Goal: Use online tool/utility: Utilize a website feature to perform a specific function

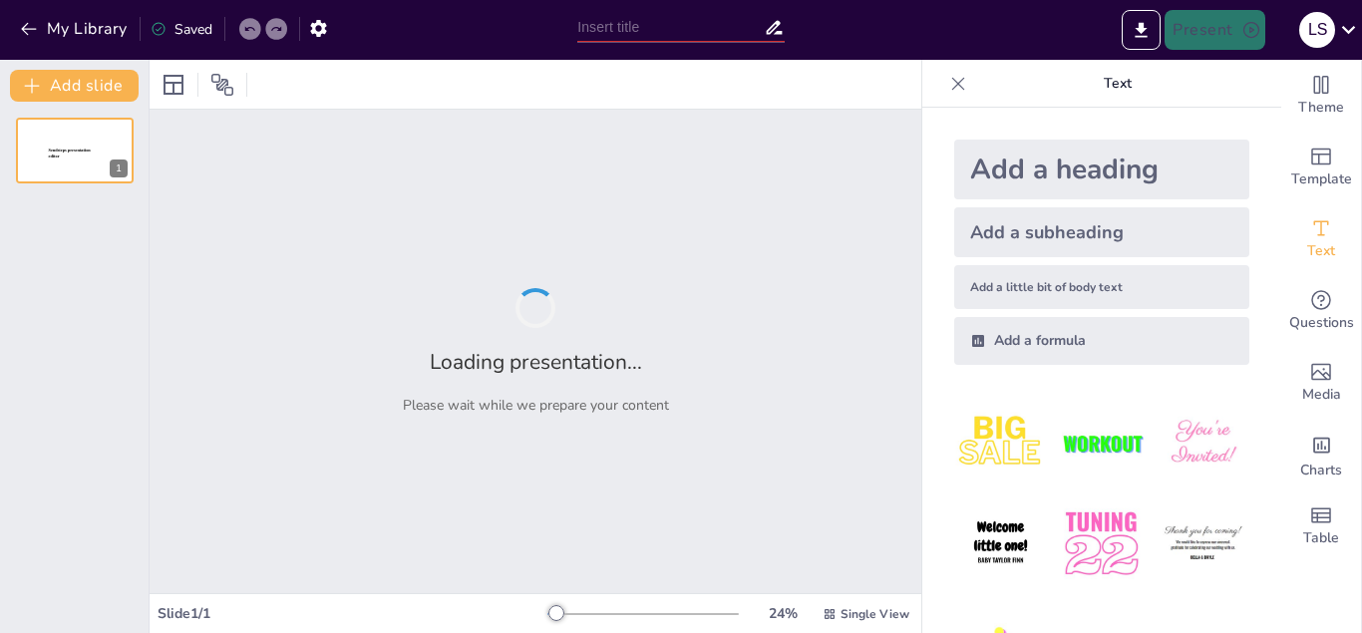
type input "Decidamos juntos por una vida libre"
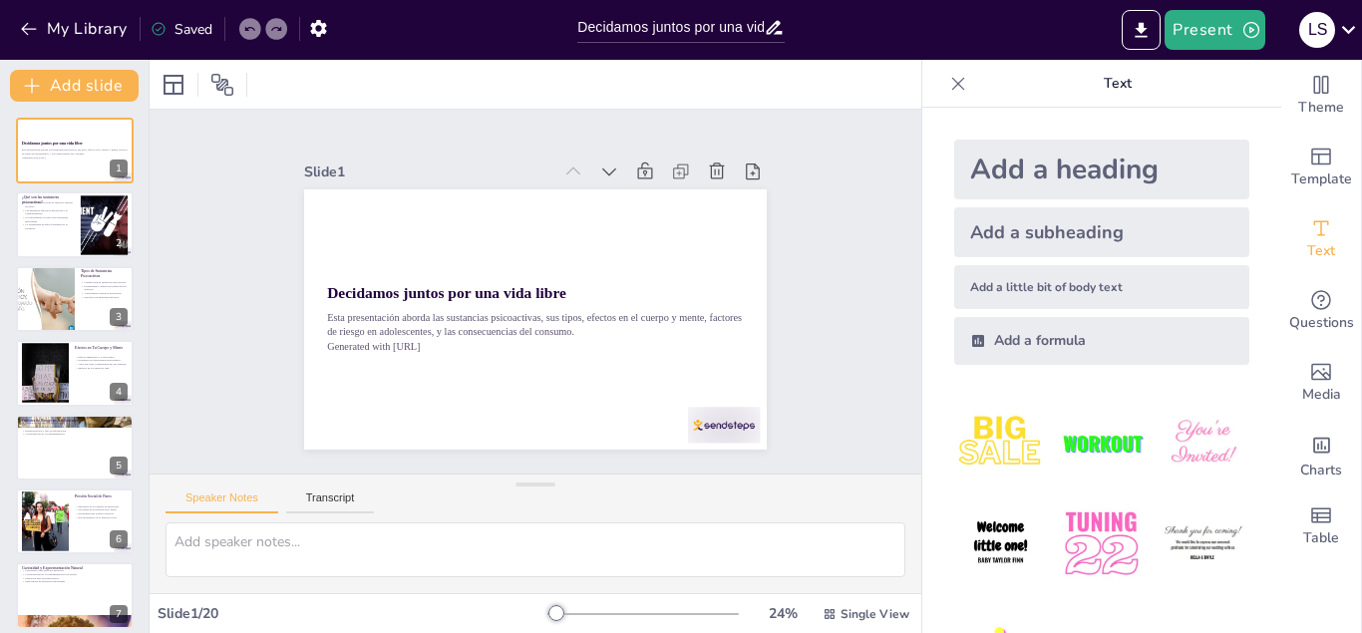
checkbox input "true"
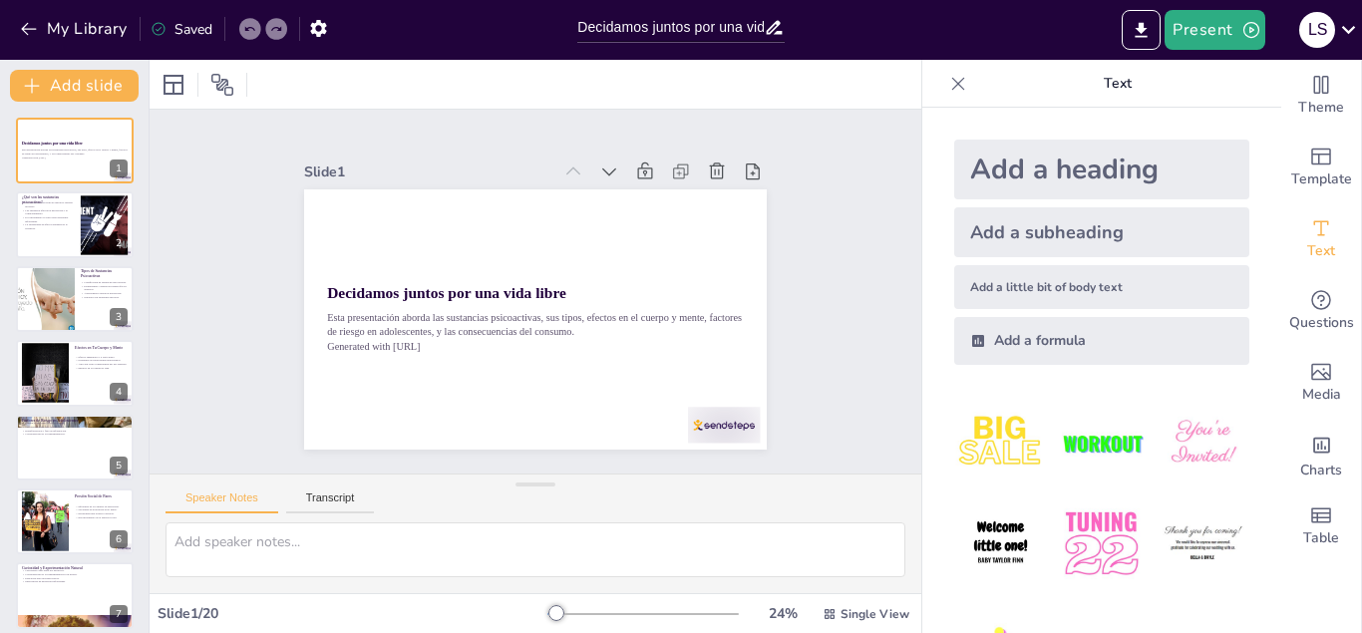
checkbox input "true"
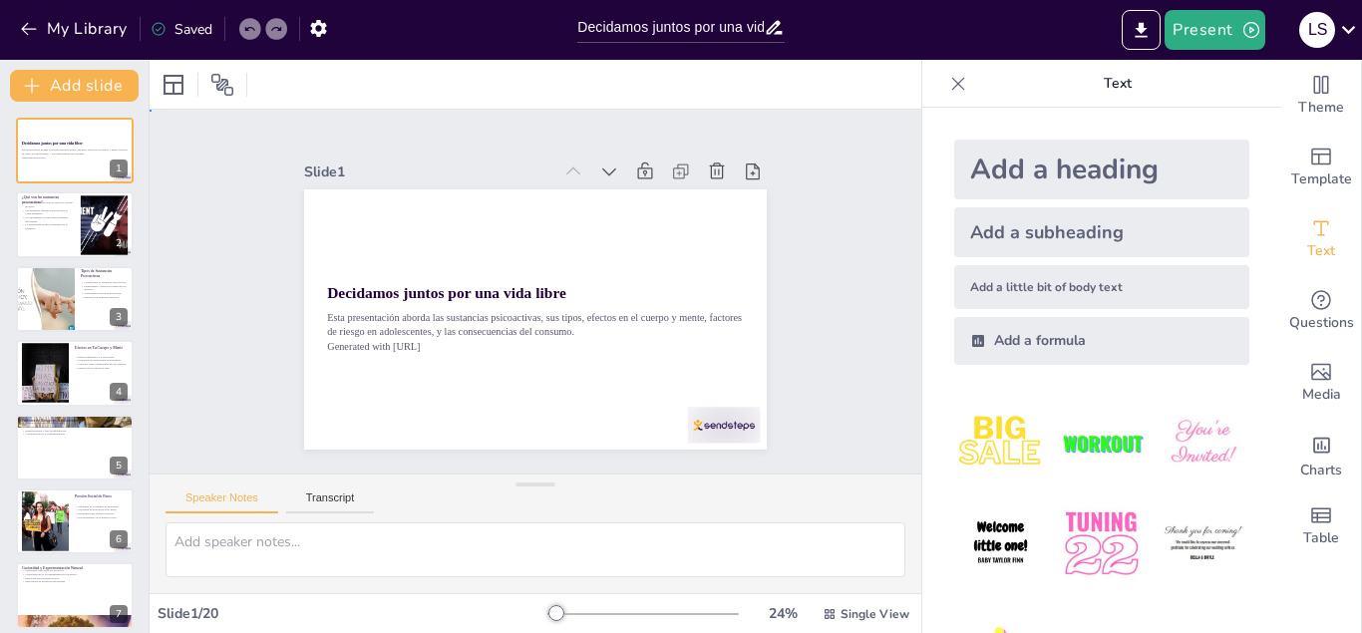
click at [800, 190] on div "Slide 1 Decidamos juntos por una vida libre Esta presentación aborda las sustan…" at bounding box center [534, 291] width 619 height 638
checkbox input "true"
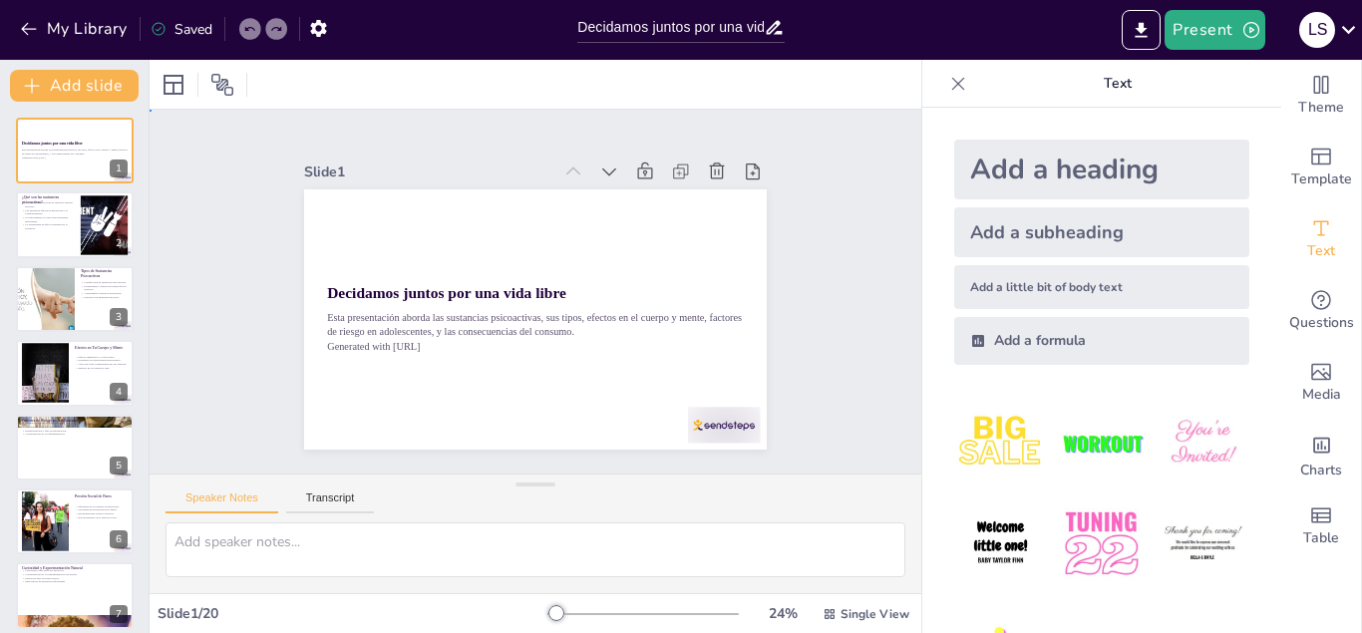
checkbox input "true"
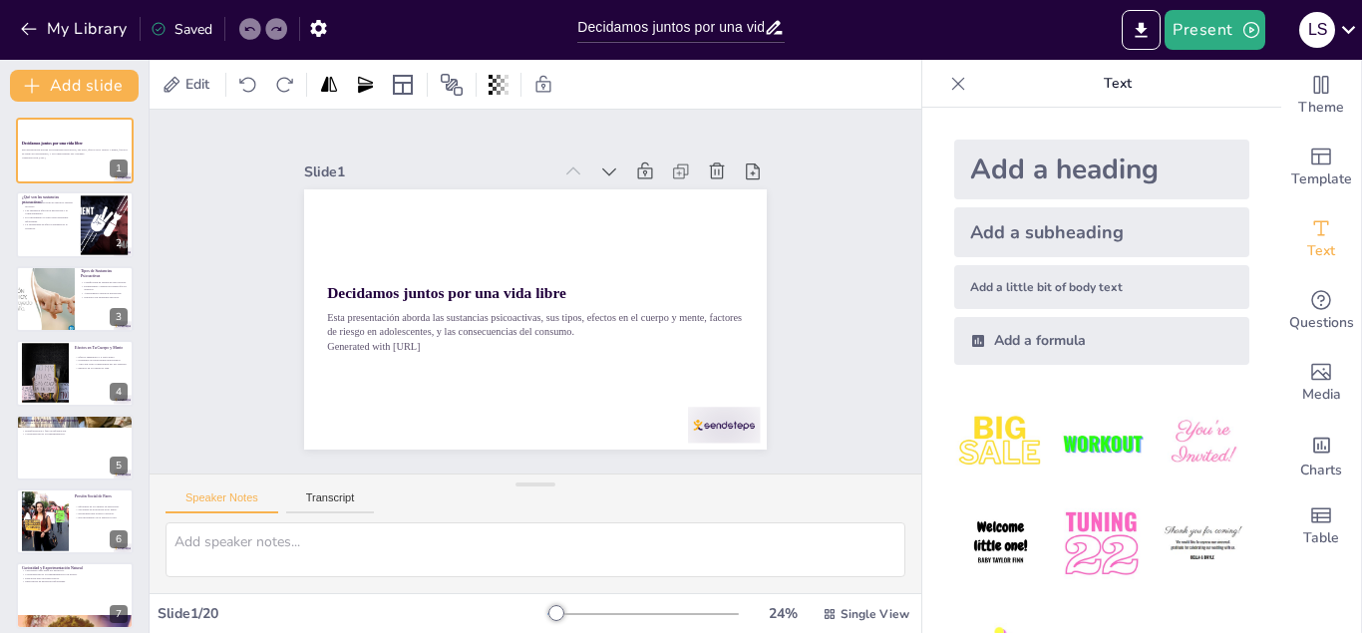
checkbox input "true"
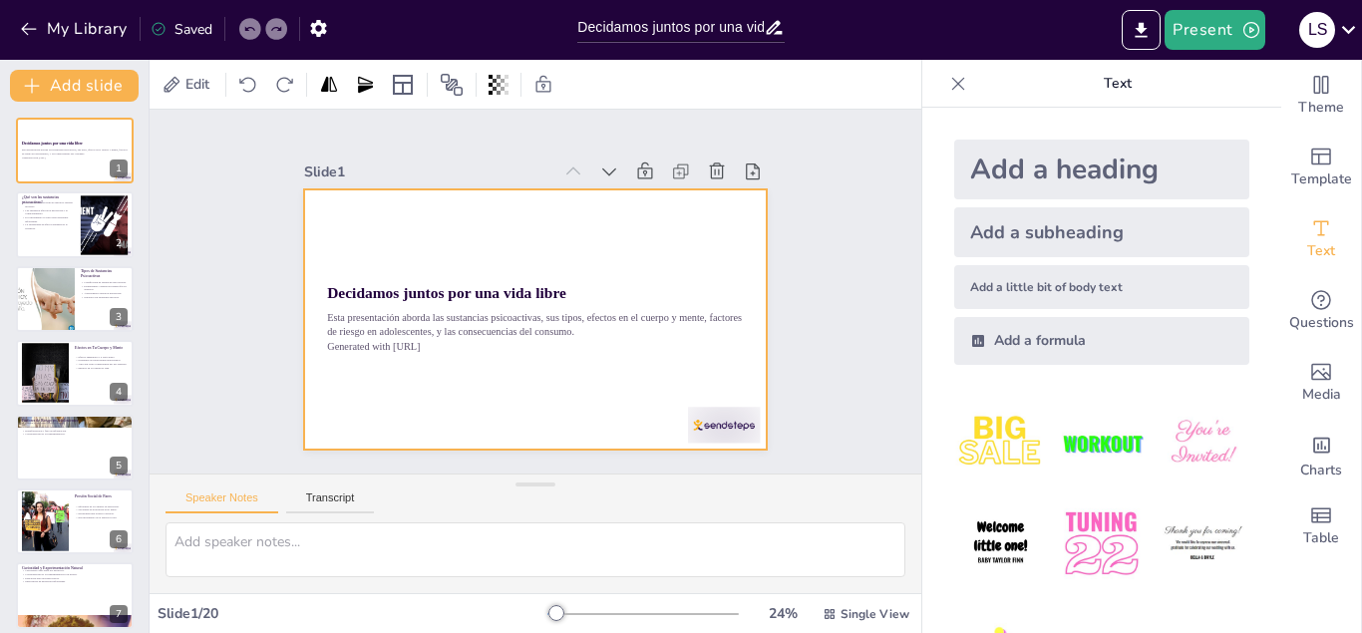
checkbox input "true"
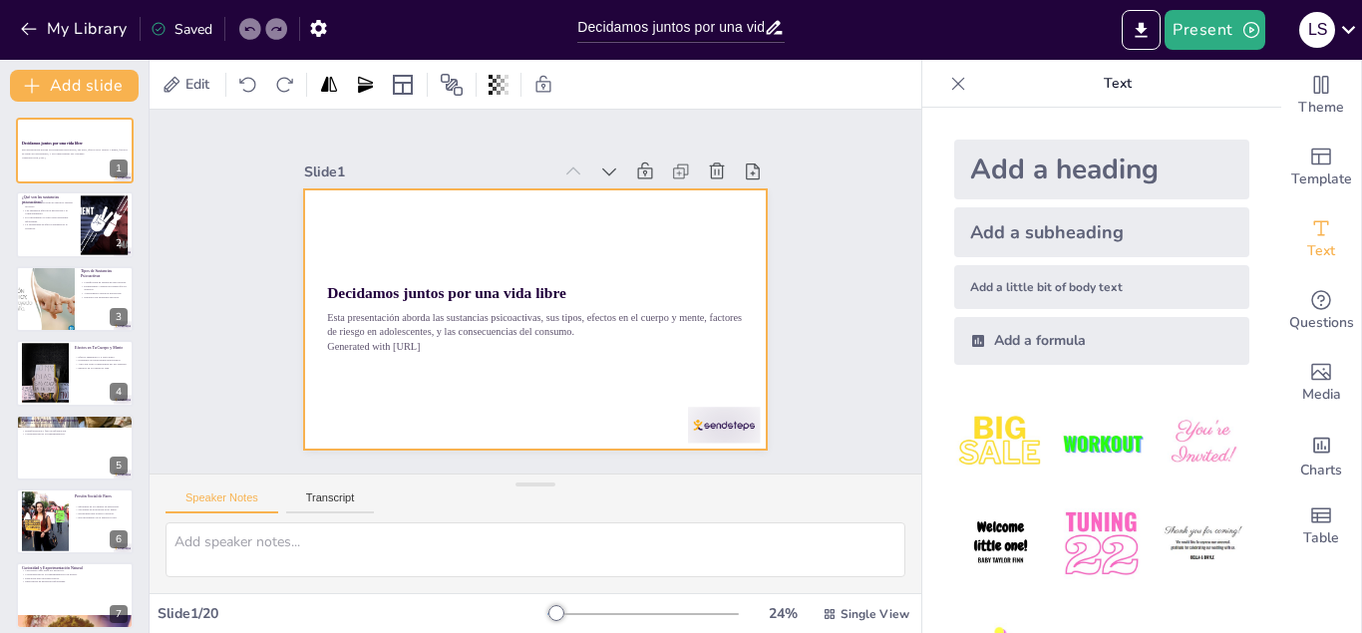
checkbox input "true"
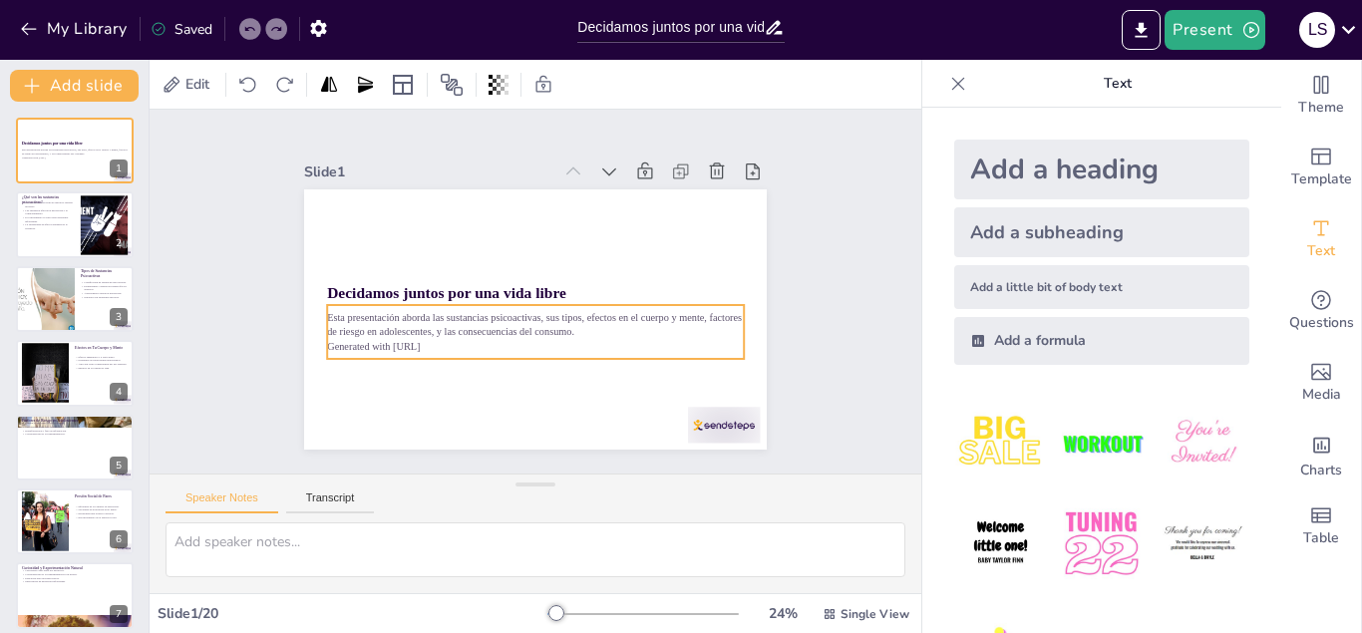
checkbox input "true"
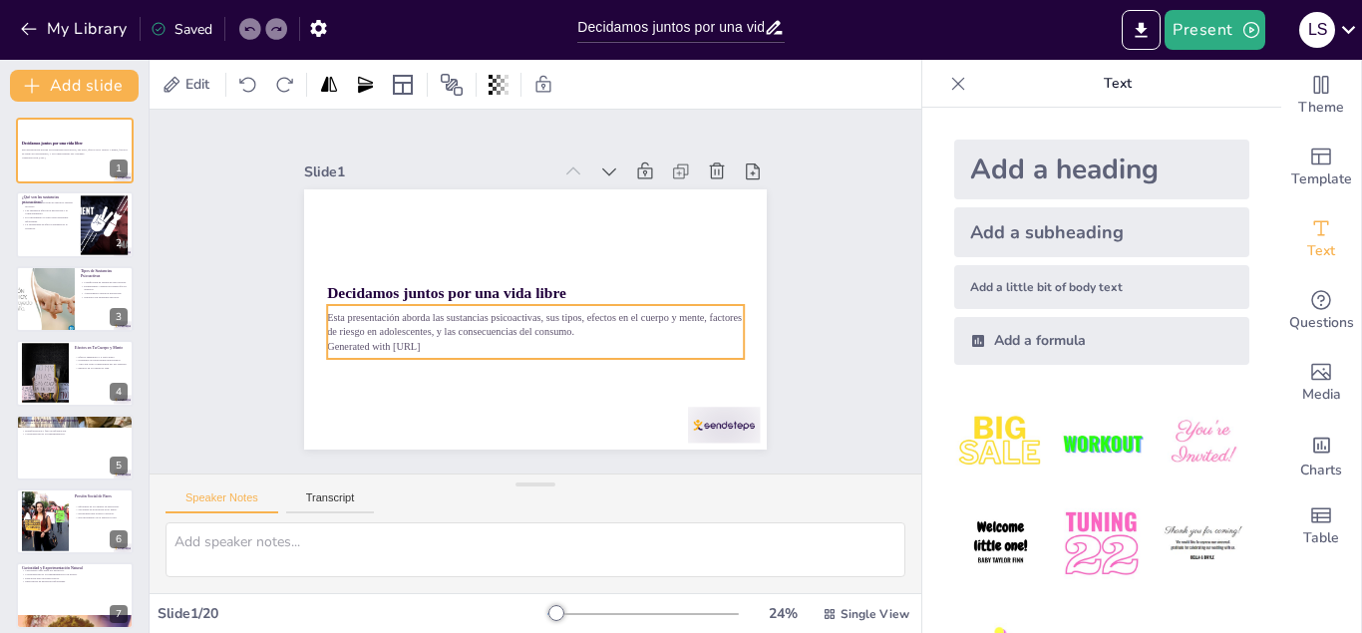
checkbox input "true"
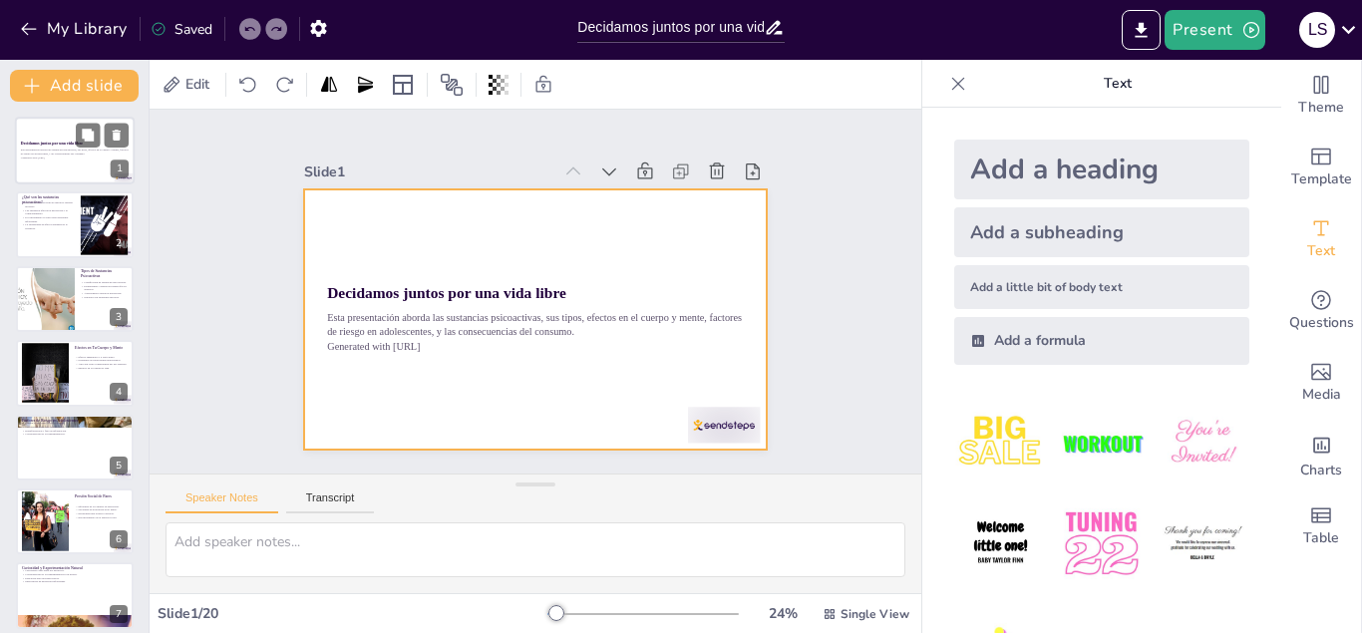
checkbox input "true"
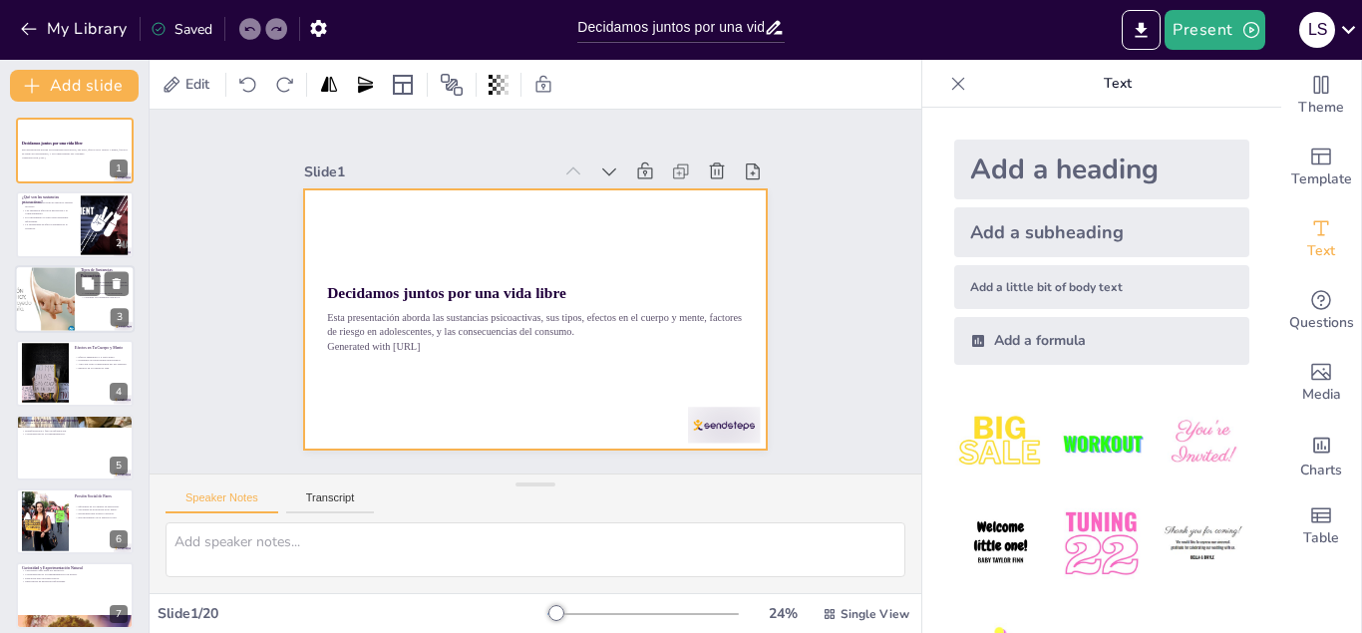
checkbox input "true"
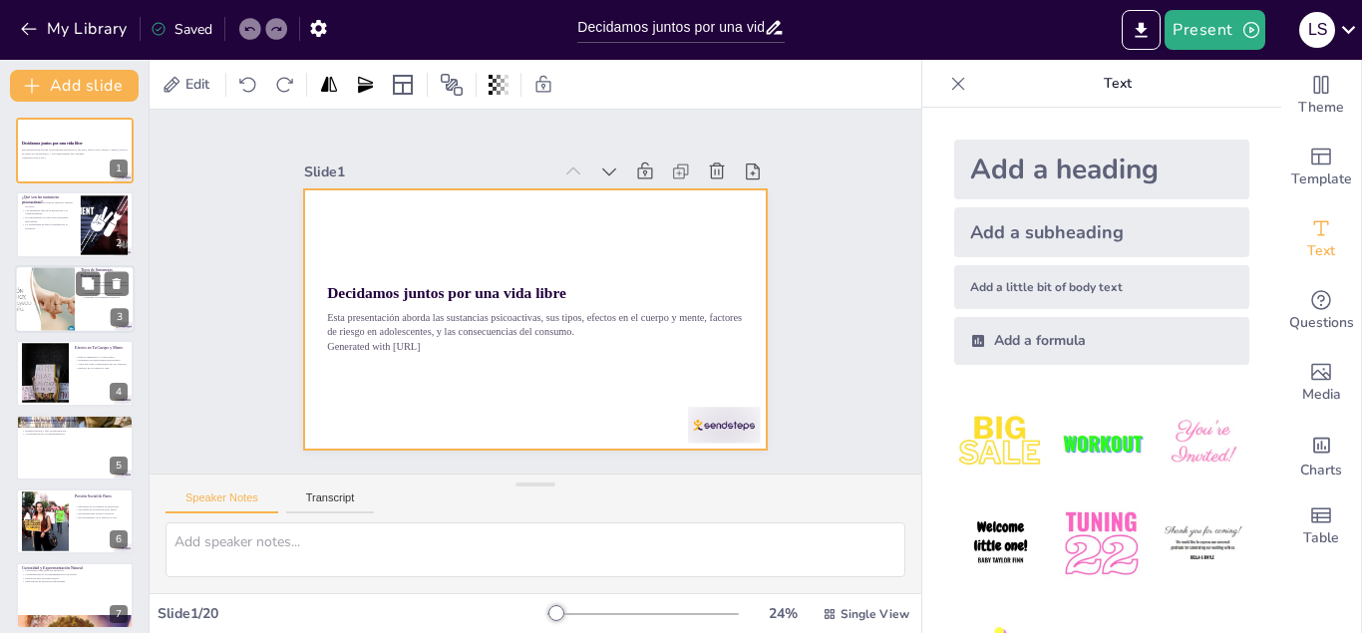
checkbox input "true"
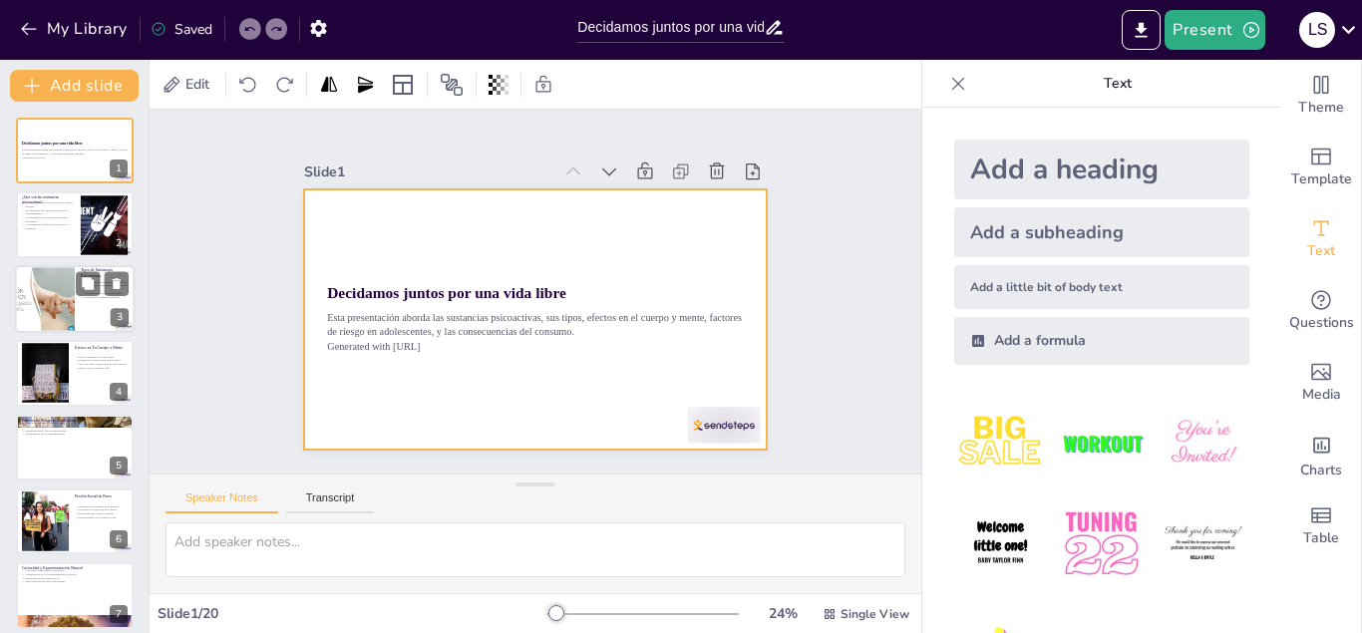
checkbox input "true"
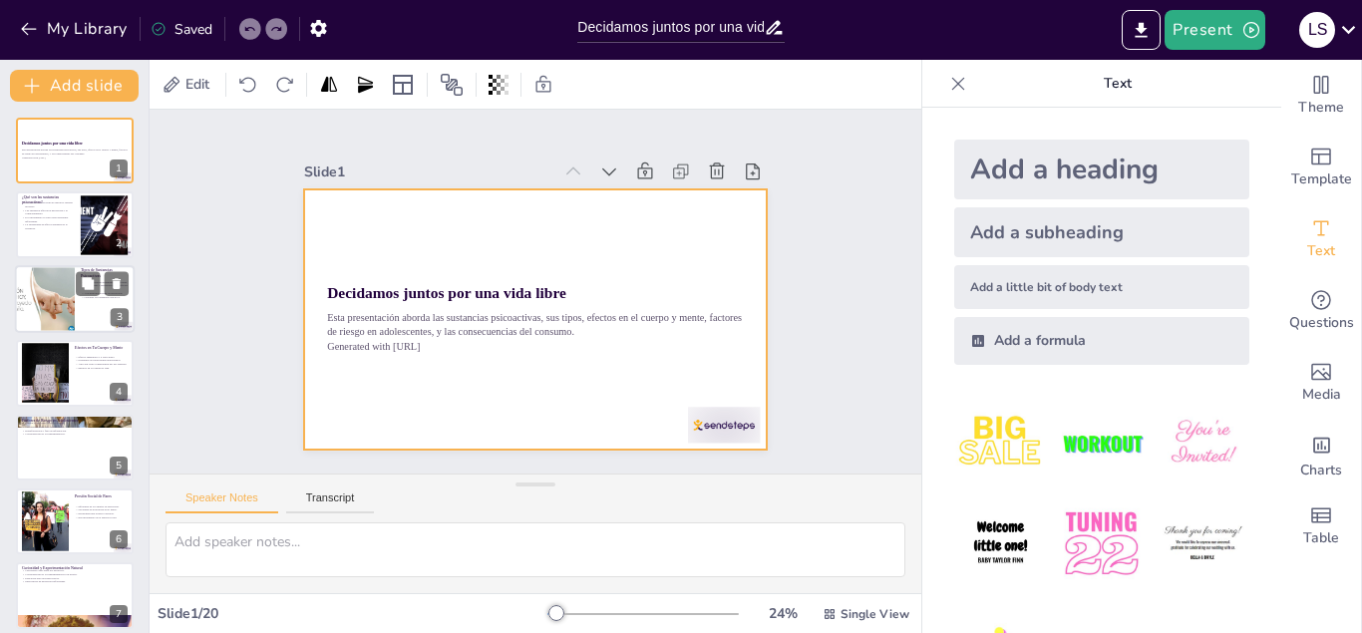
checkbox input "true"
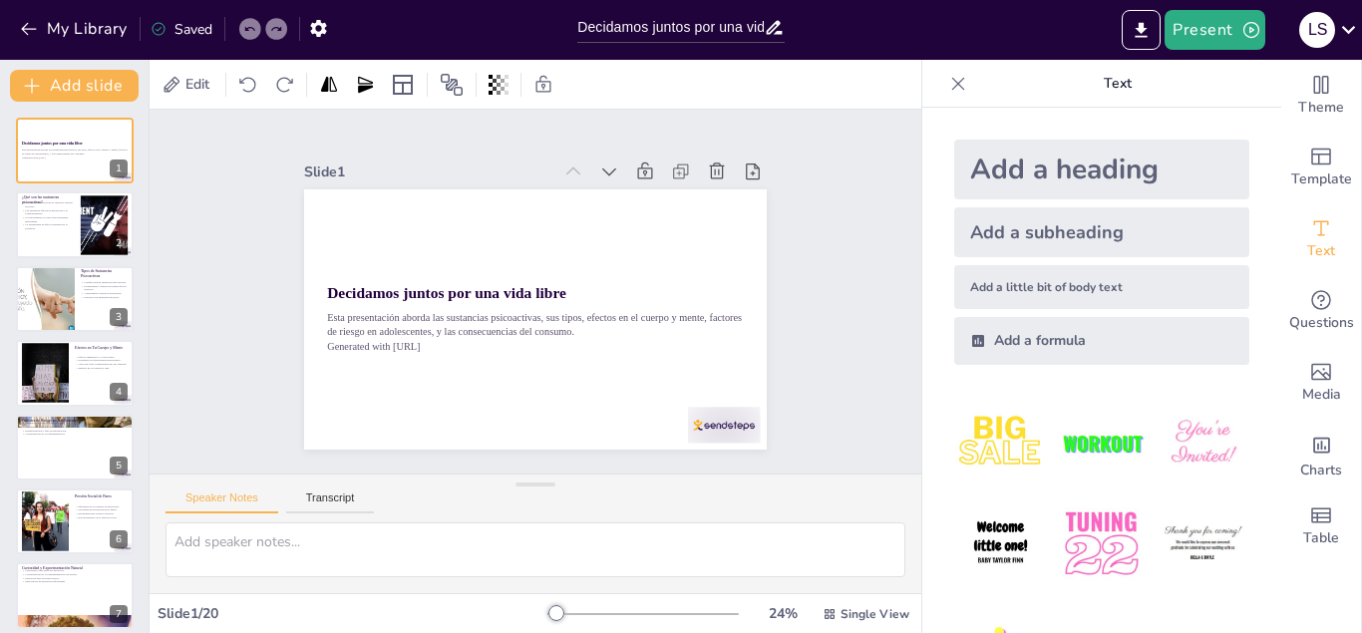
checkbox input "true"
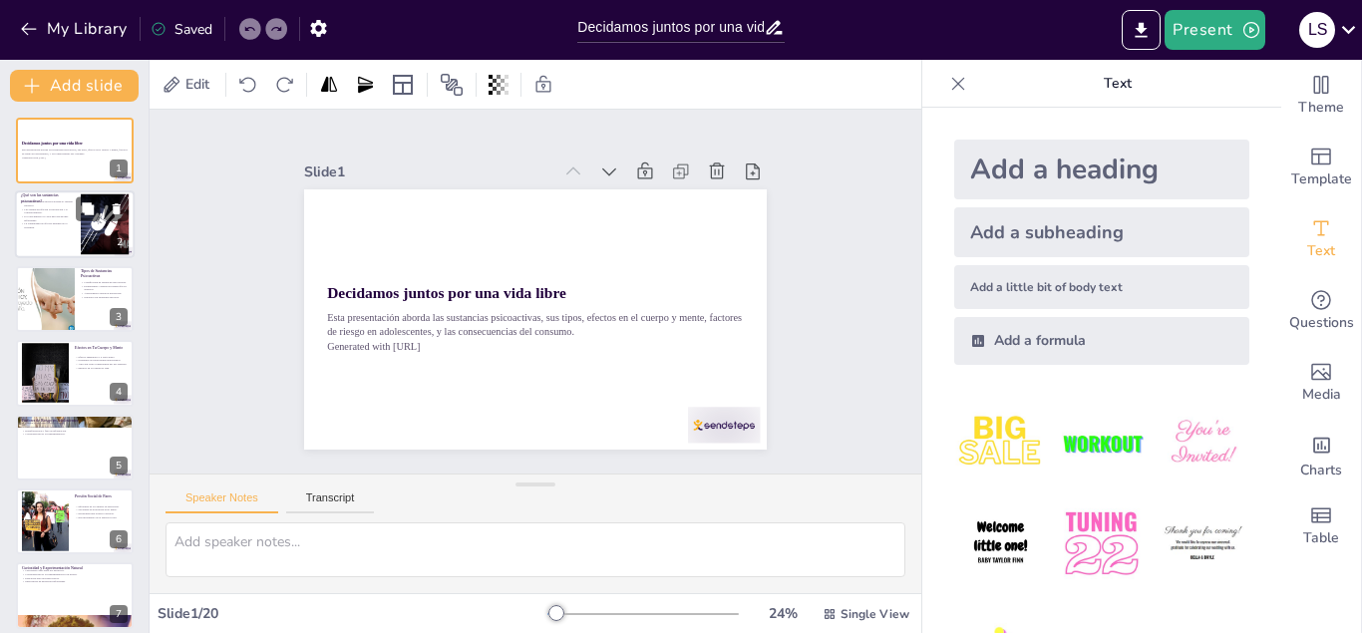
checkbox input "true"
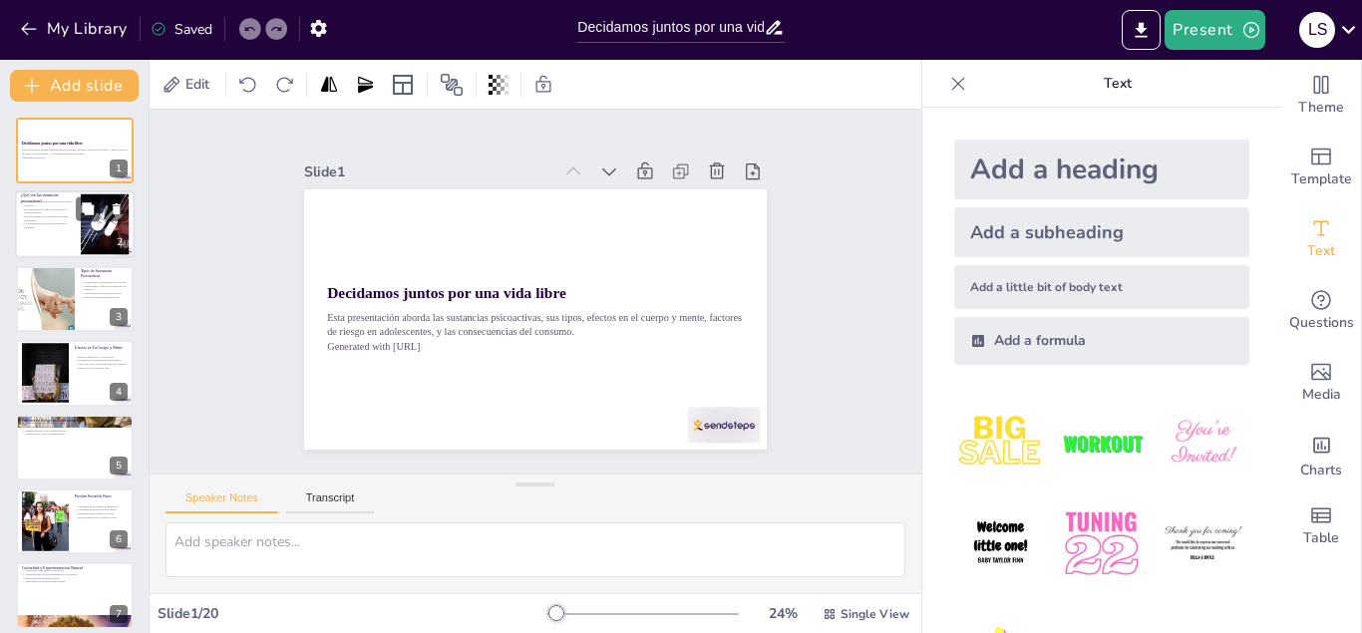
checkbox input "true"
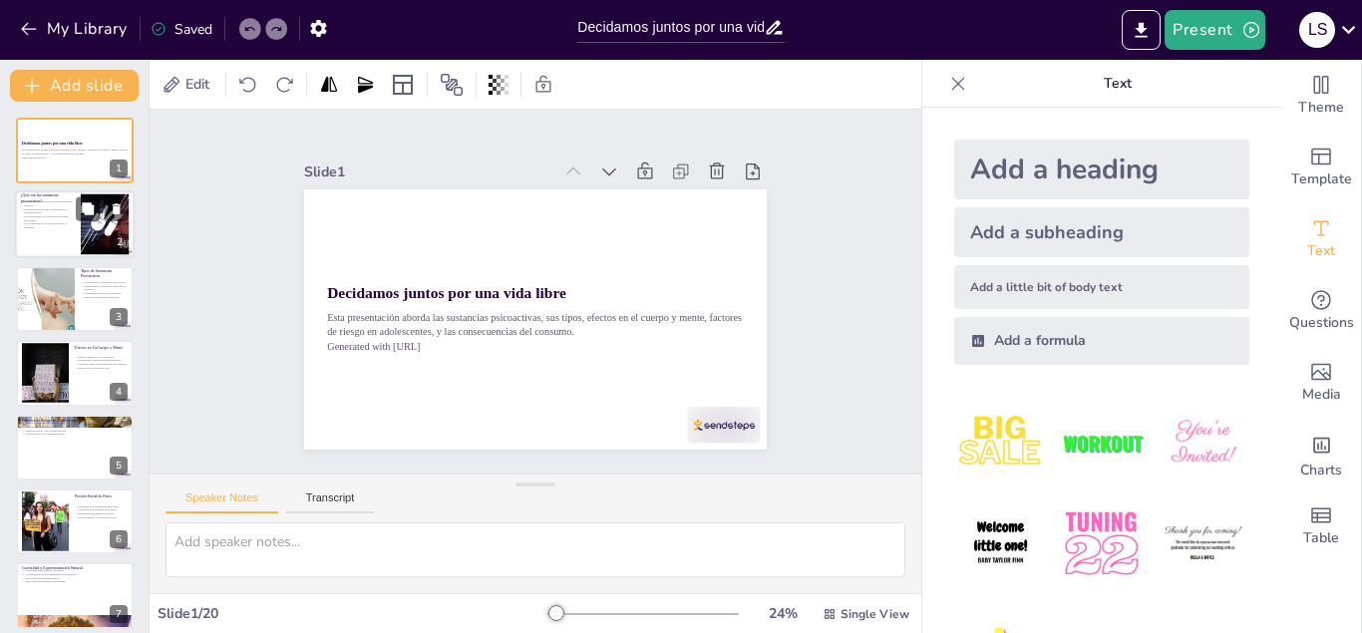
checkbox input "true"
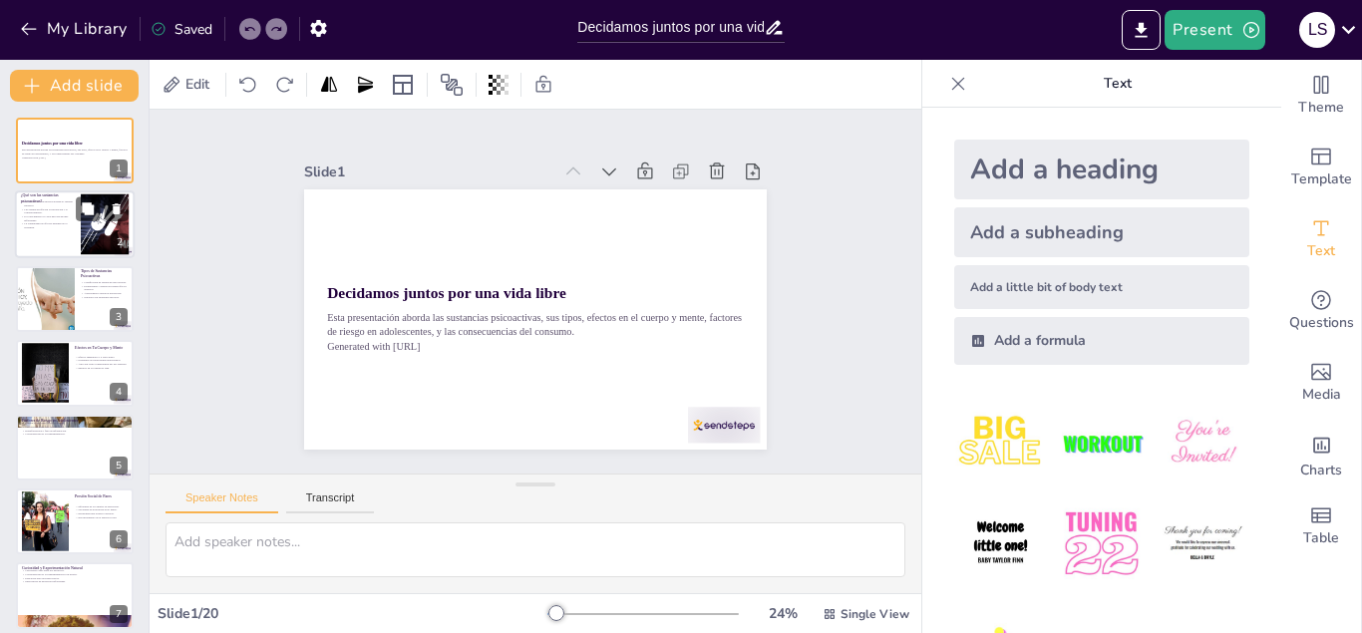
click at [46, 236] on div at bounding box center [75, 225] width 120 height 68
checkbox input "true"
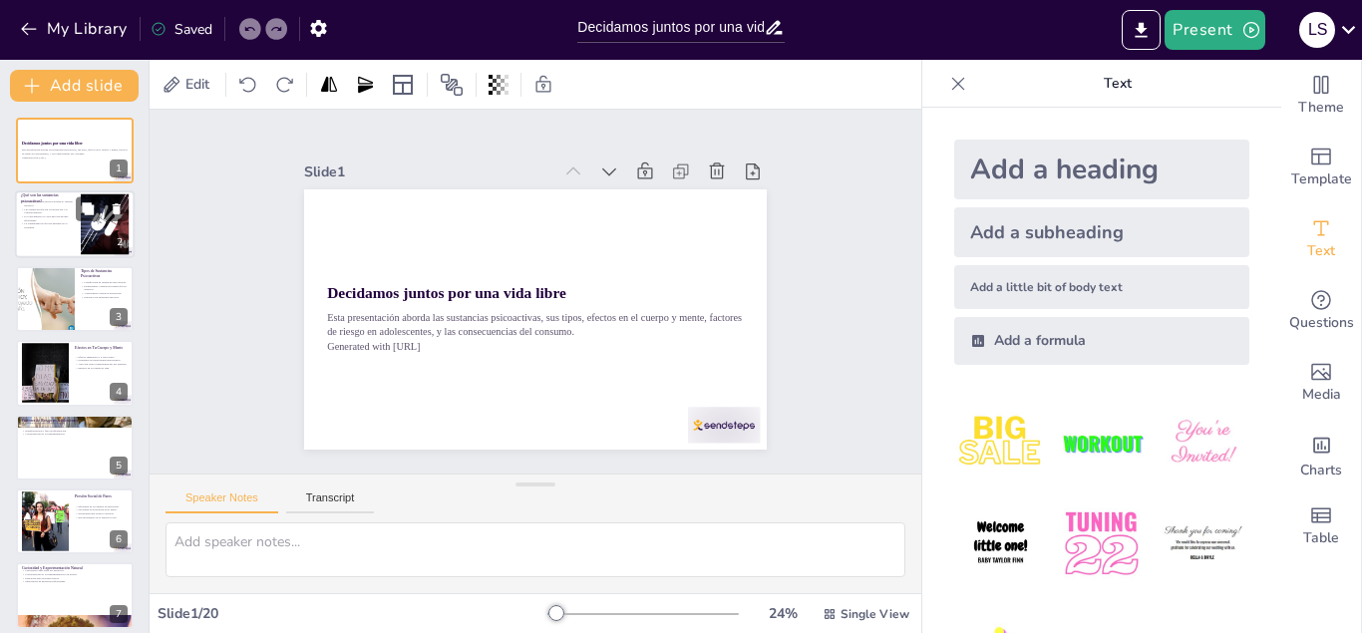
checkbox input "true"
type textarea "Las sustancias psicoactivas tienen un efecto directo sobre el sistema nervioso …"
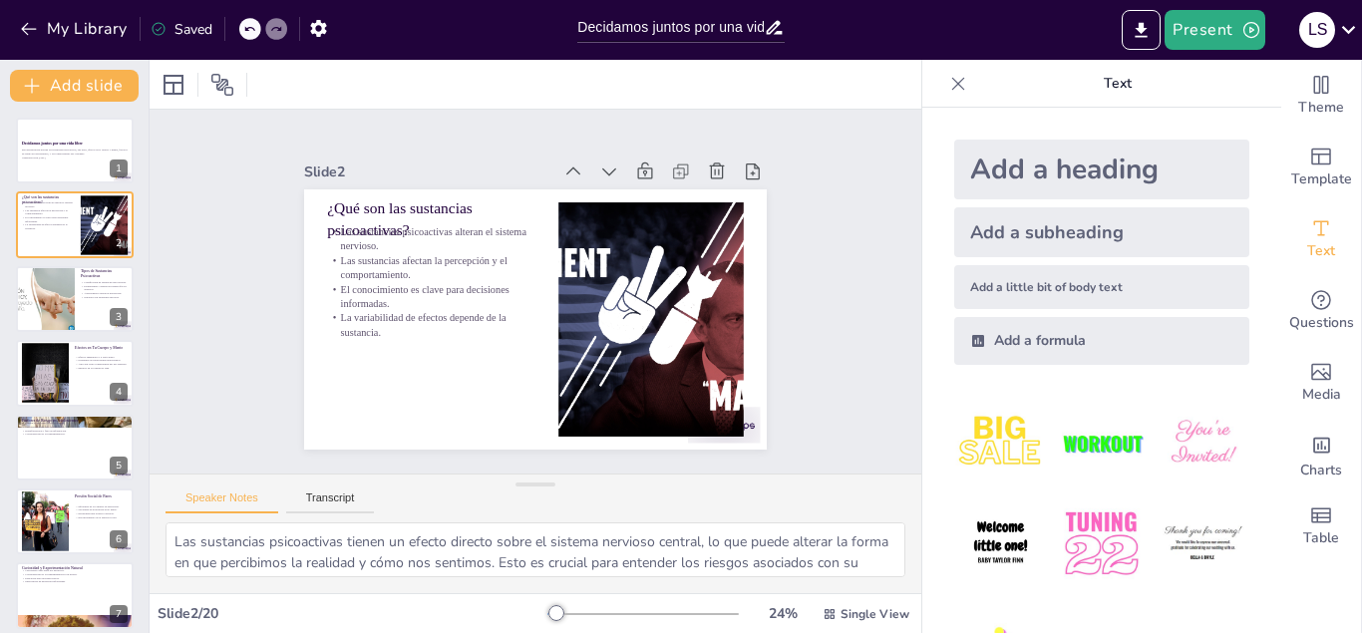
checkbox input "true"
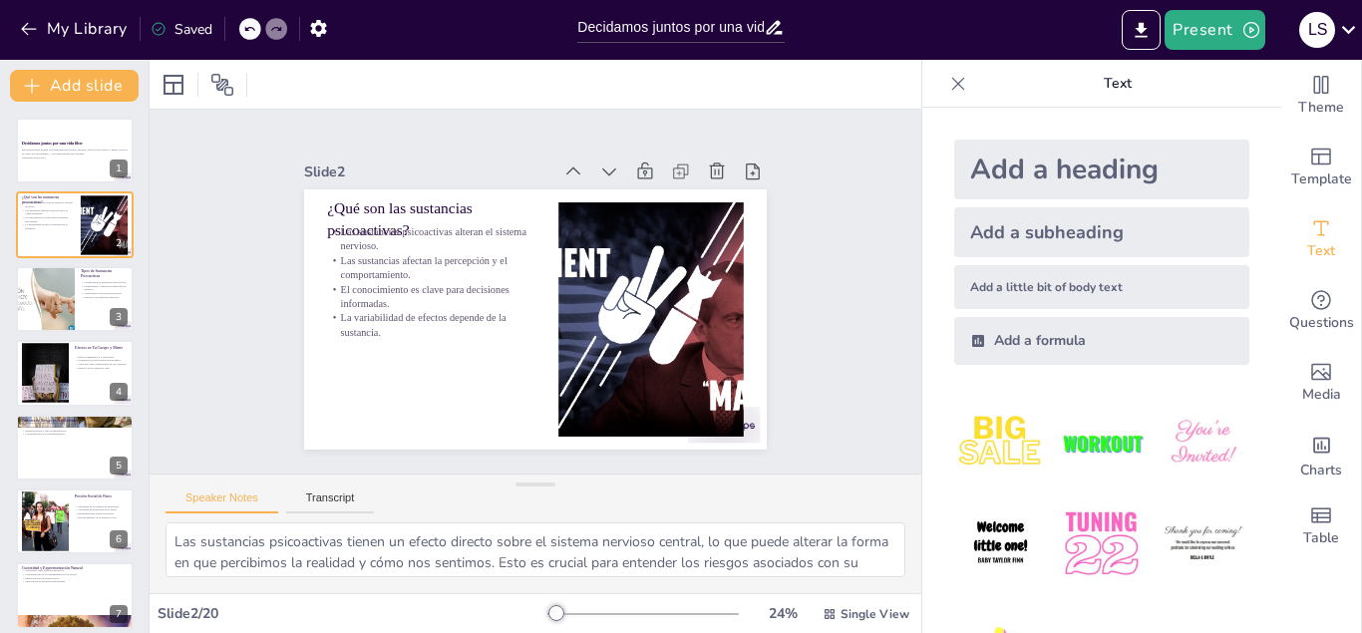
checkbox input "true"
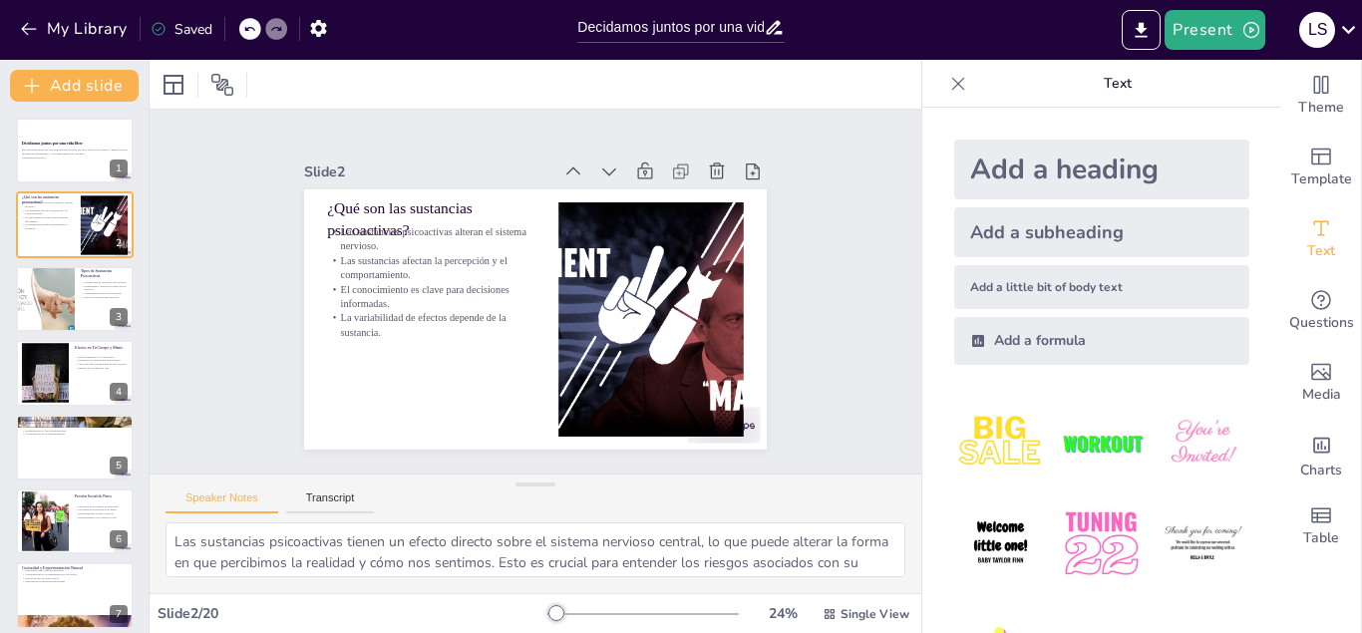
checkbox input "true"
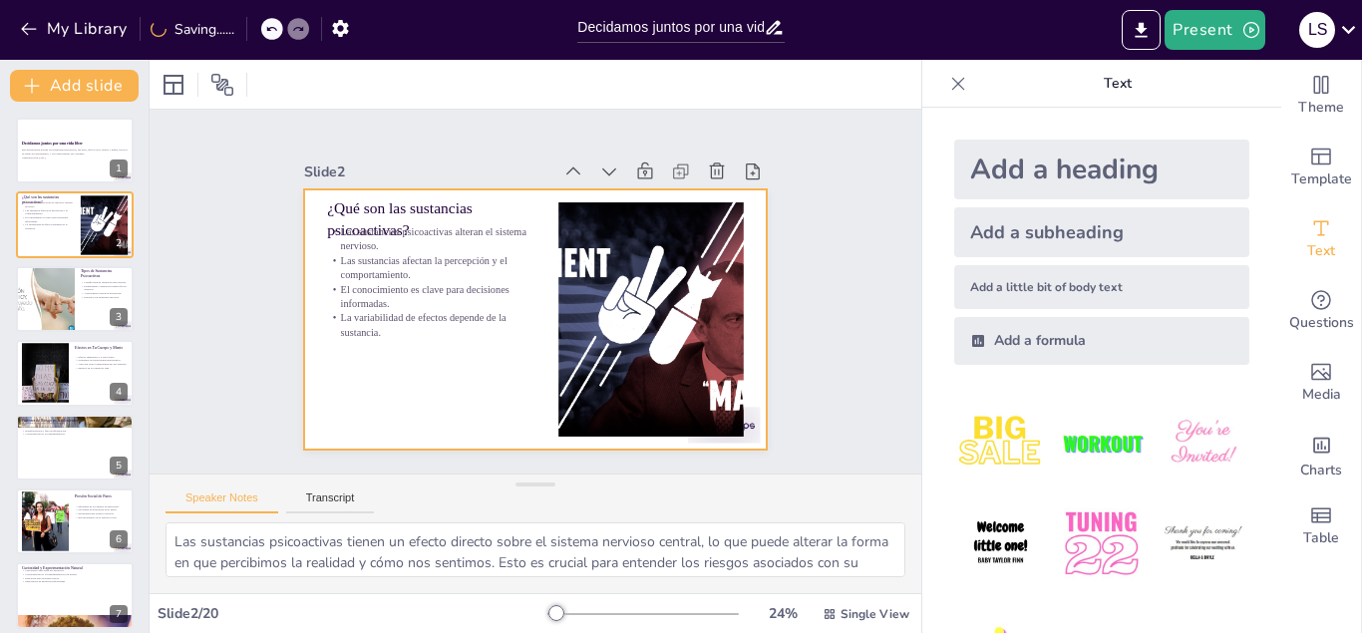
checkbox input "true"
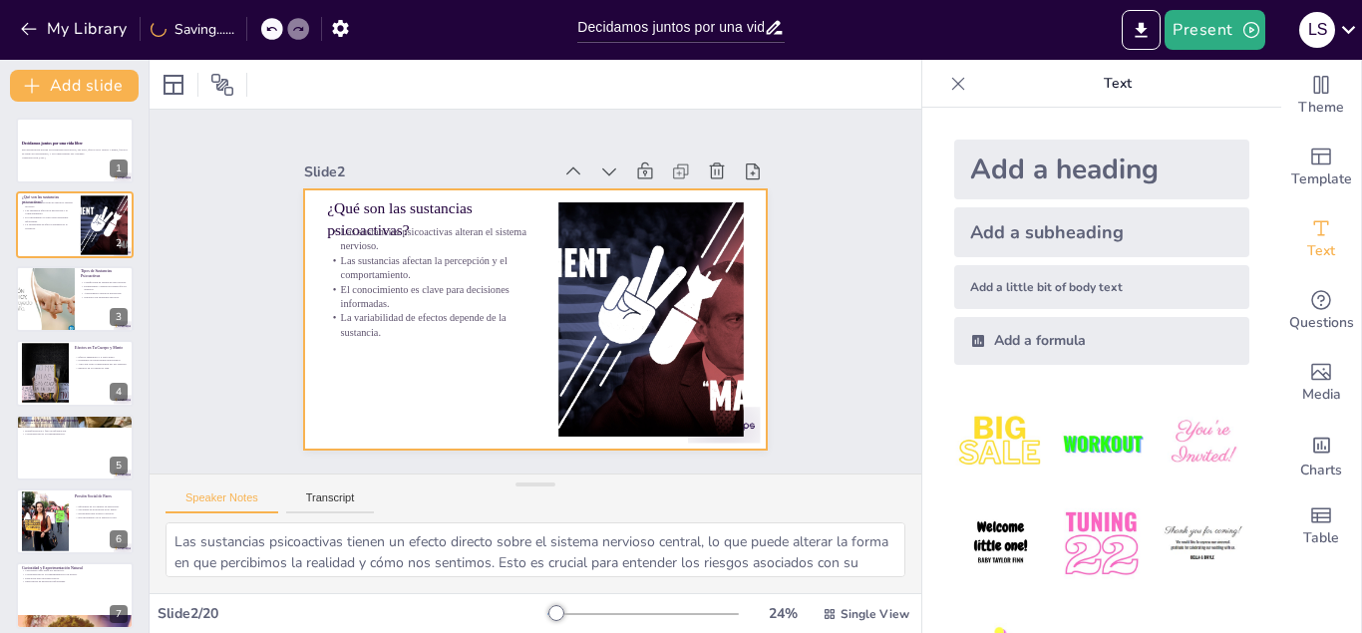
checkbox input "true"
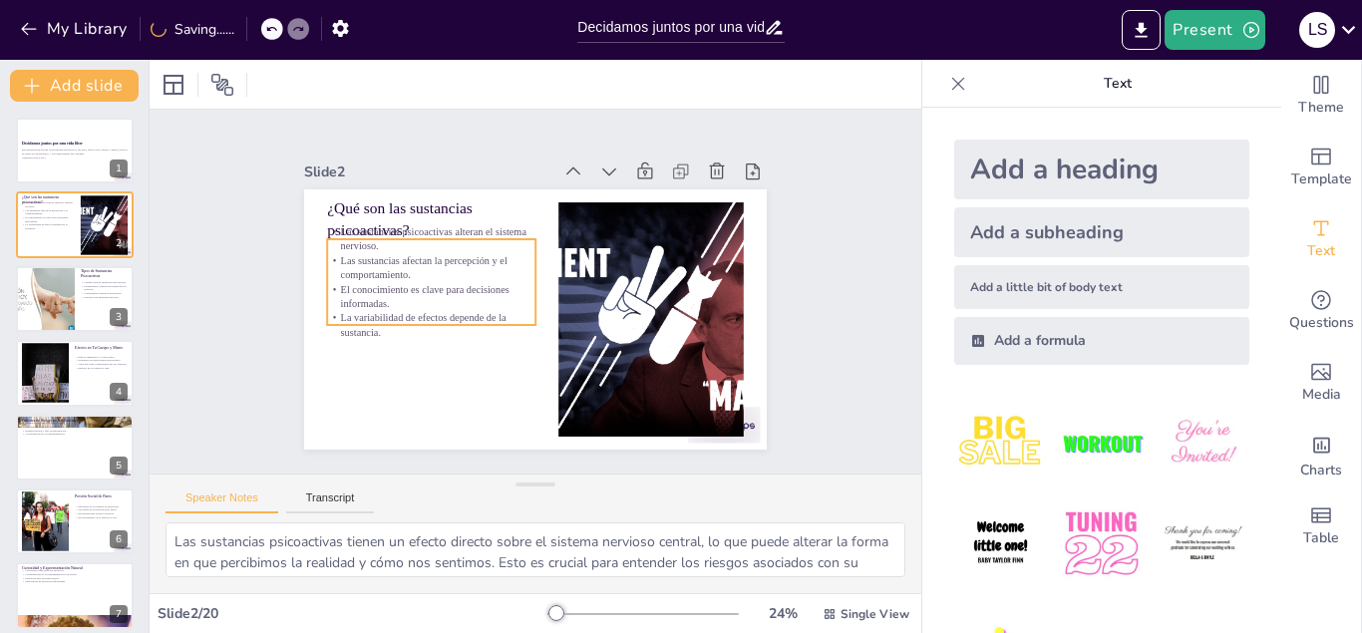
checkbox input "true"
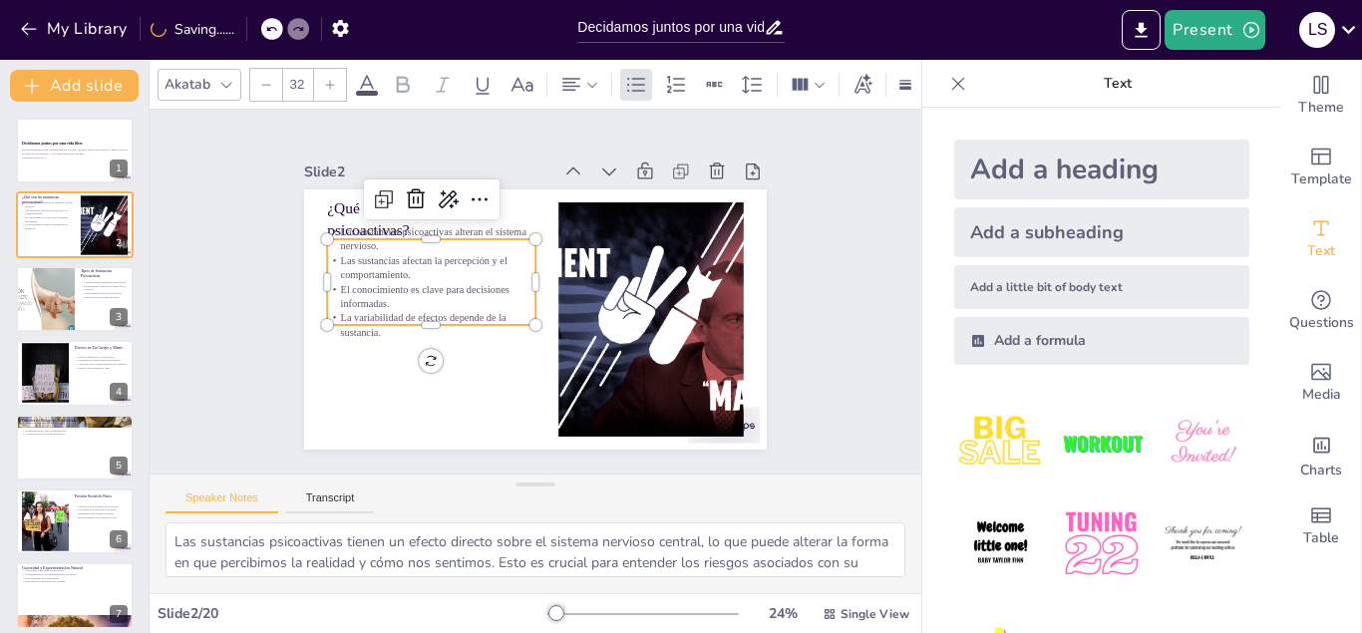
checkbox input "true"
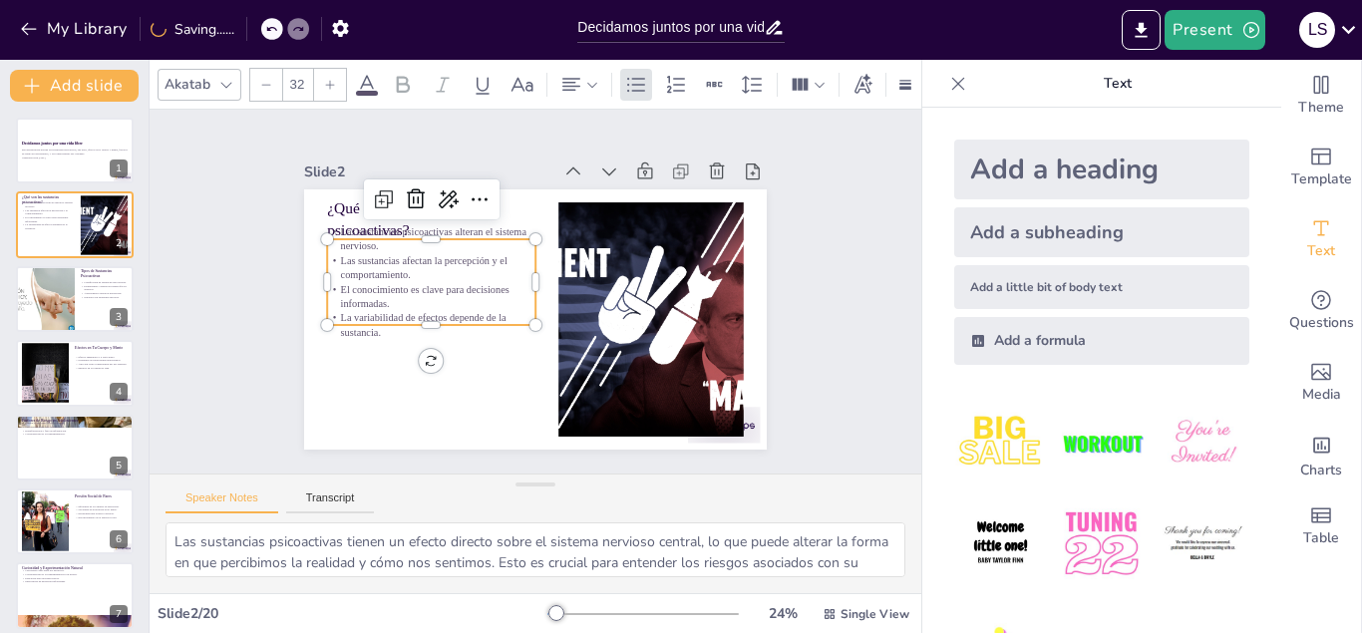
checkbox input "true"
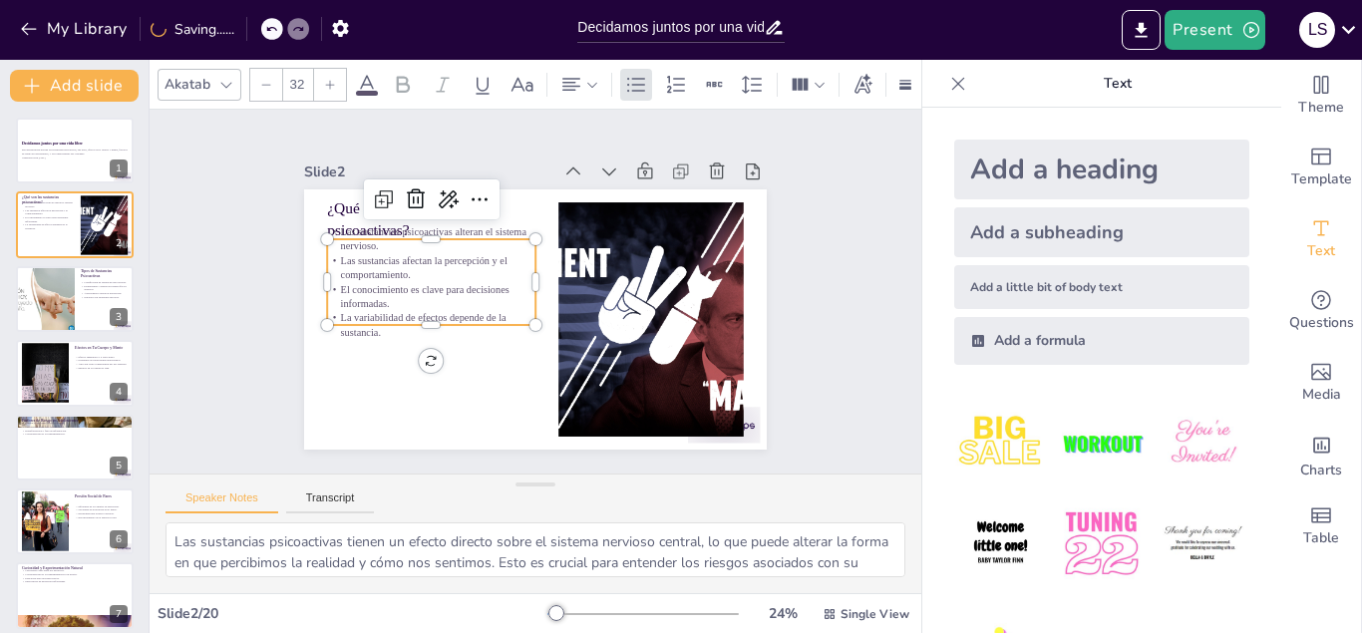
checkbox input "true"
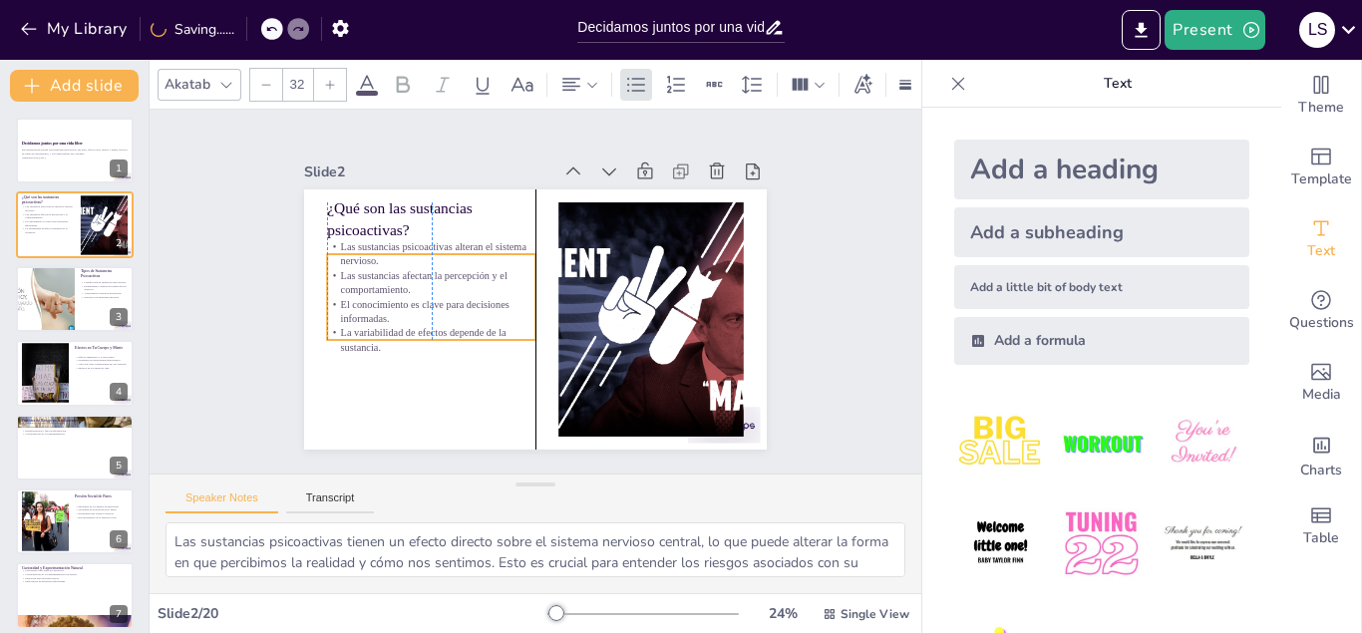
checkbox input "true"
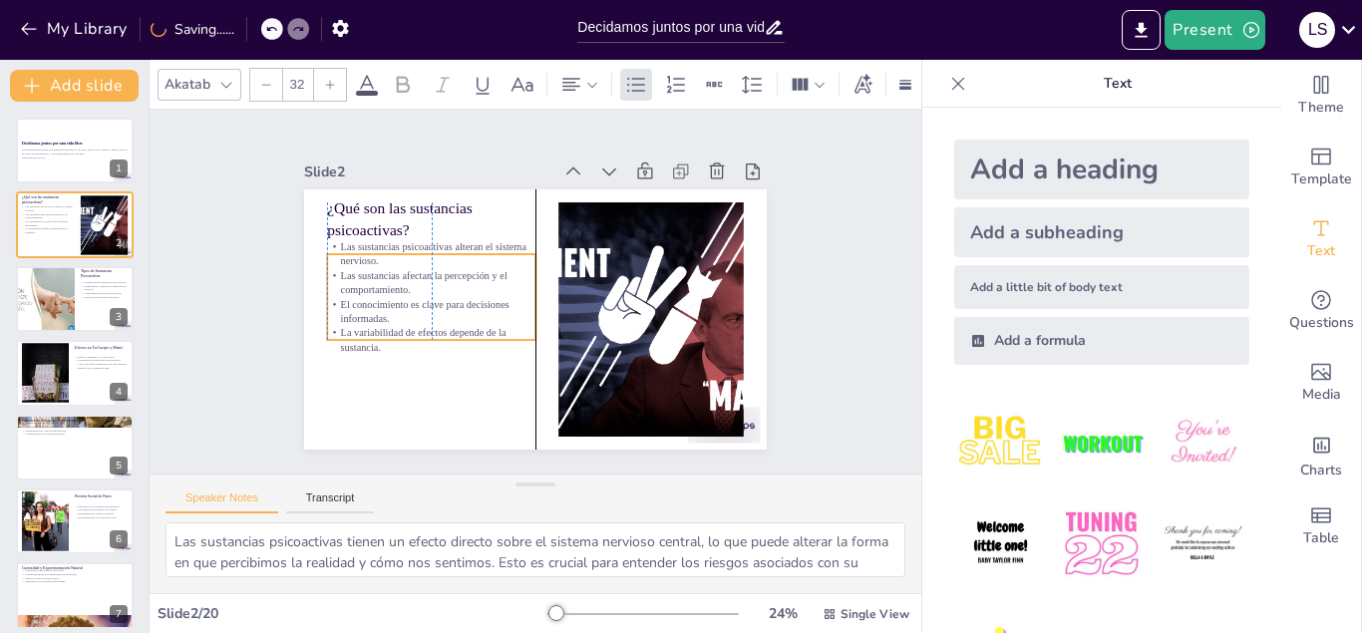
checkbox input "true"
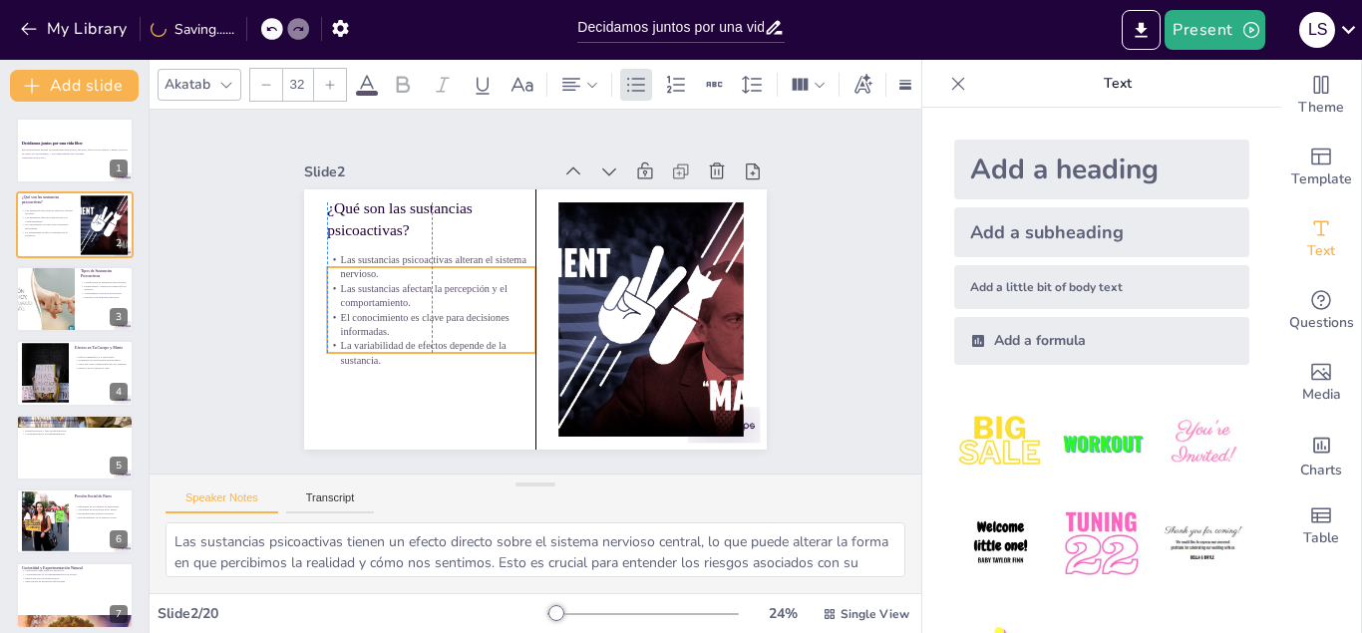
checkbox input "true"
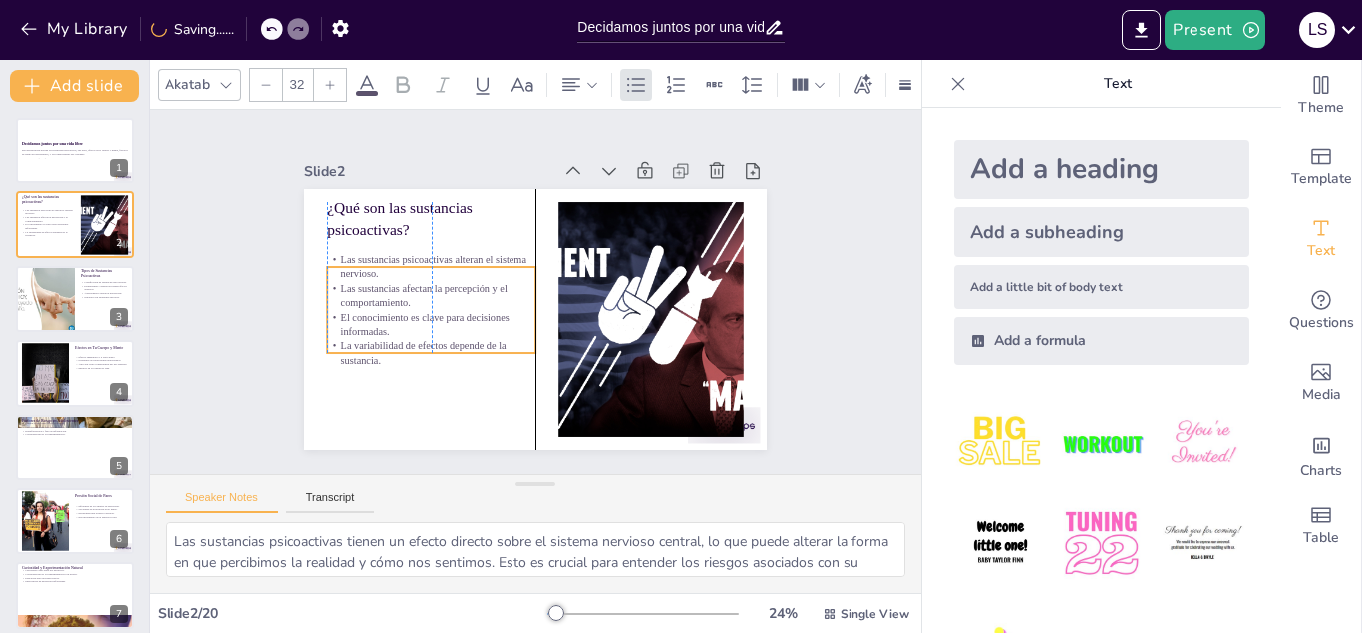
checkbox input "true"
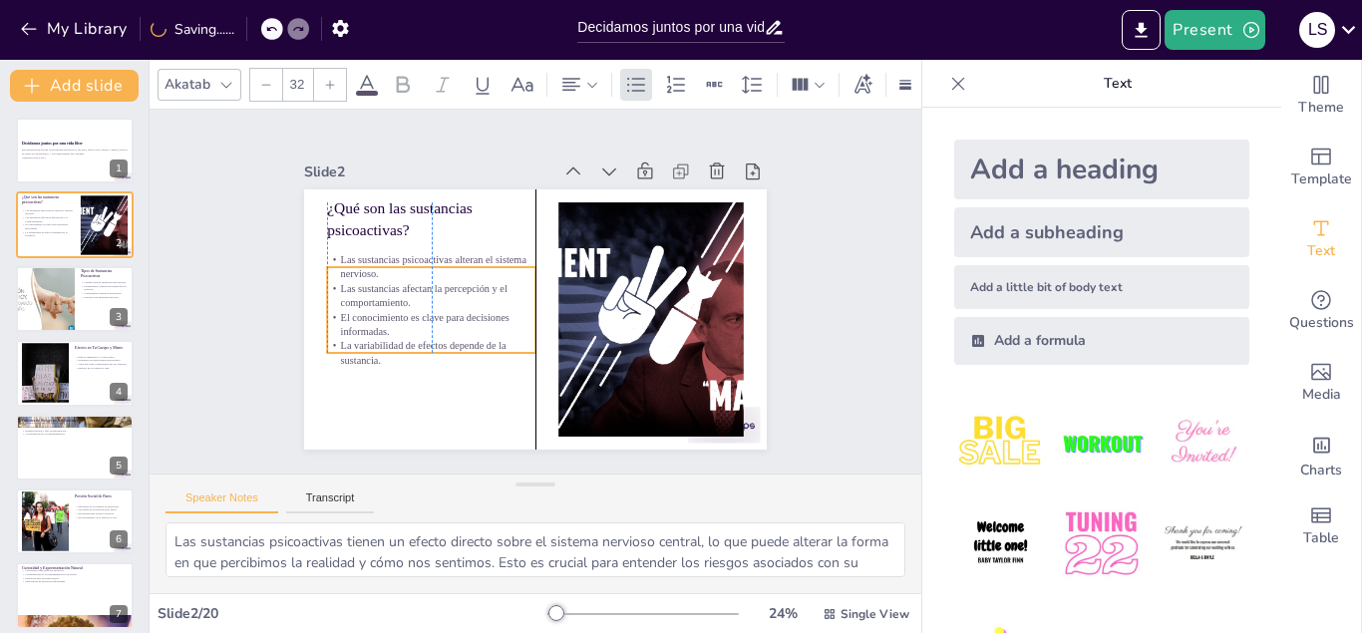
checkbox input "true"
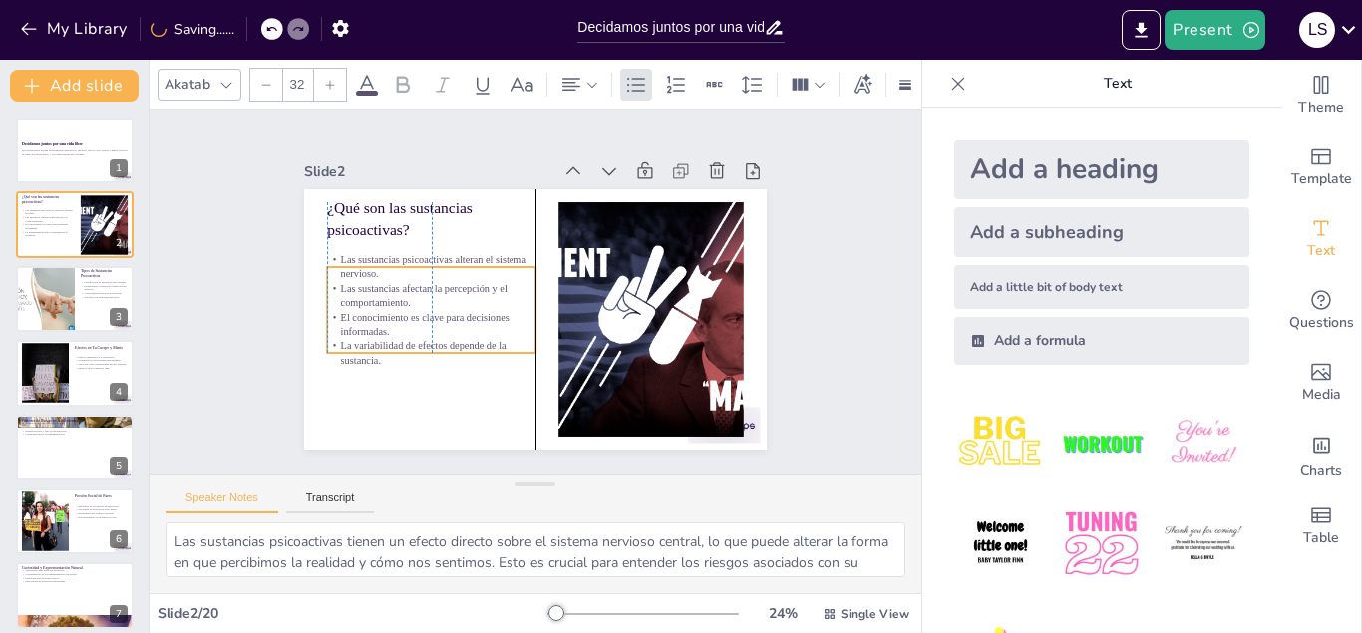
checkbox input "true"
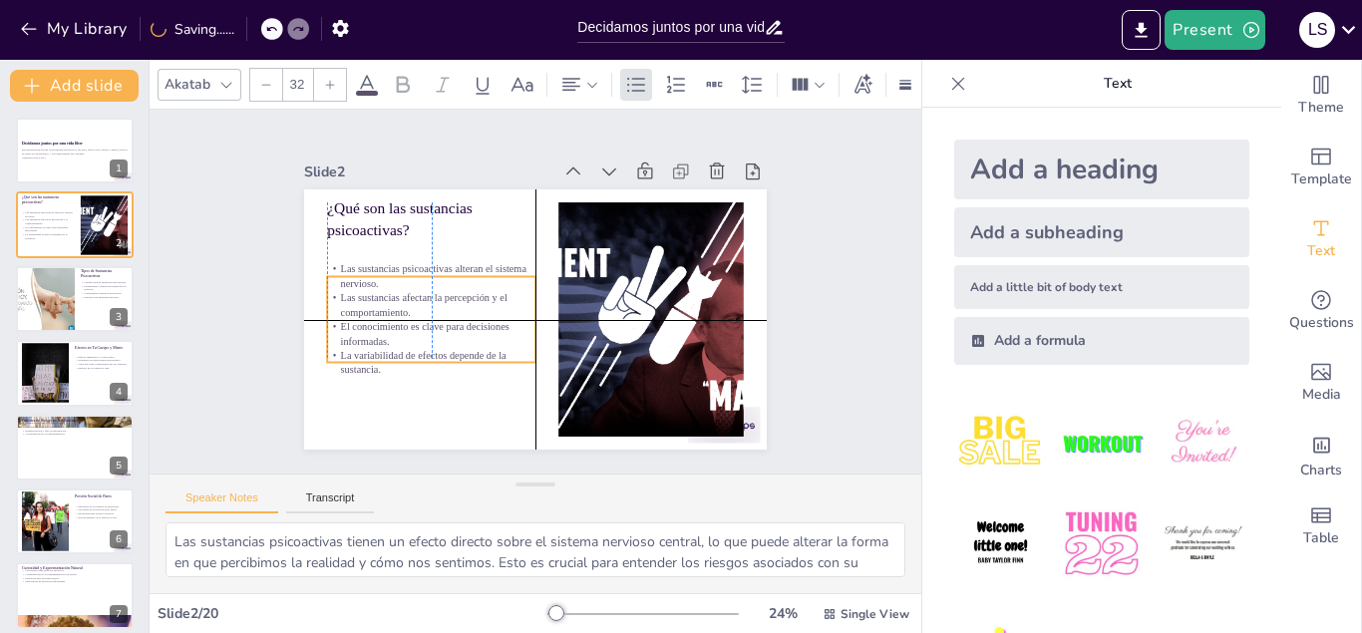
checkbox input "true"
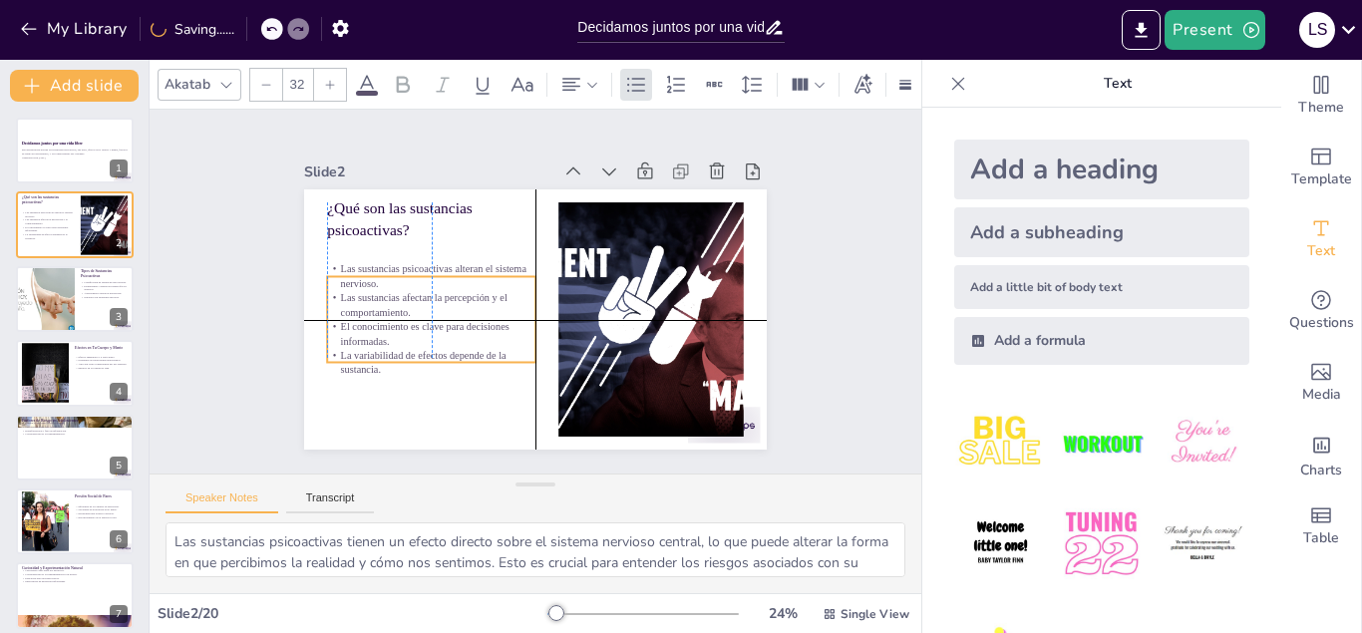
checkbox input "true"
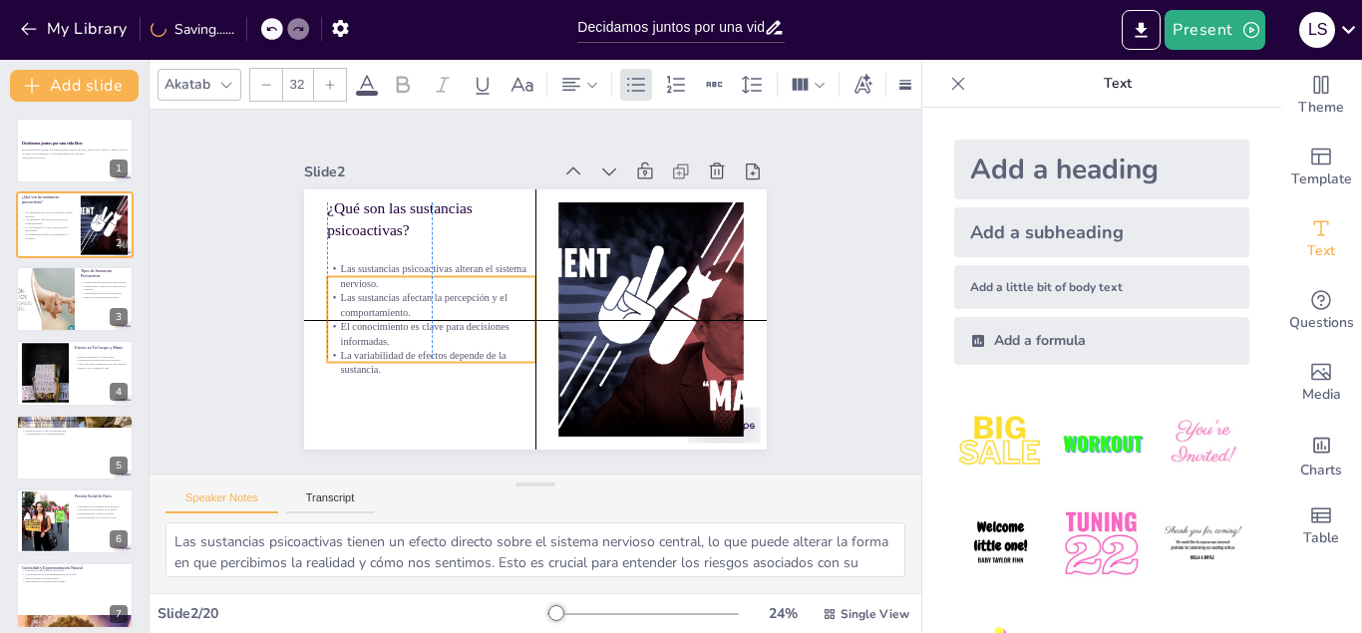
checkbox input "true"
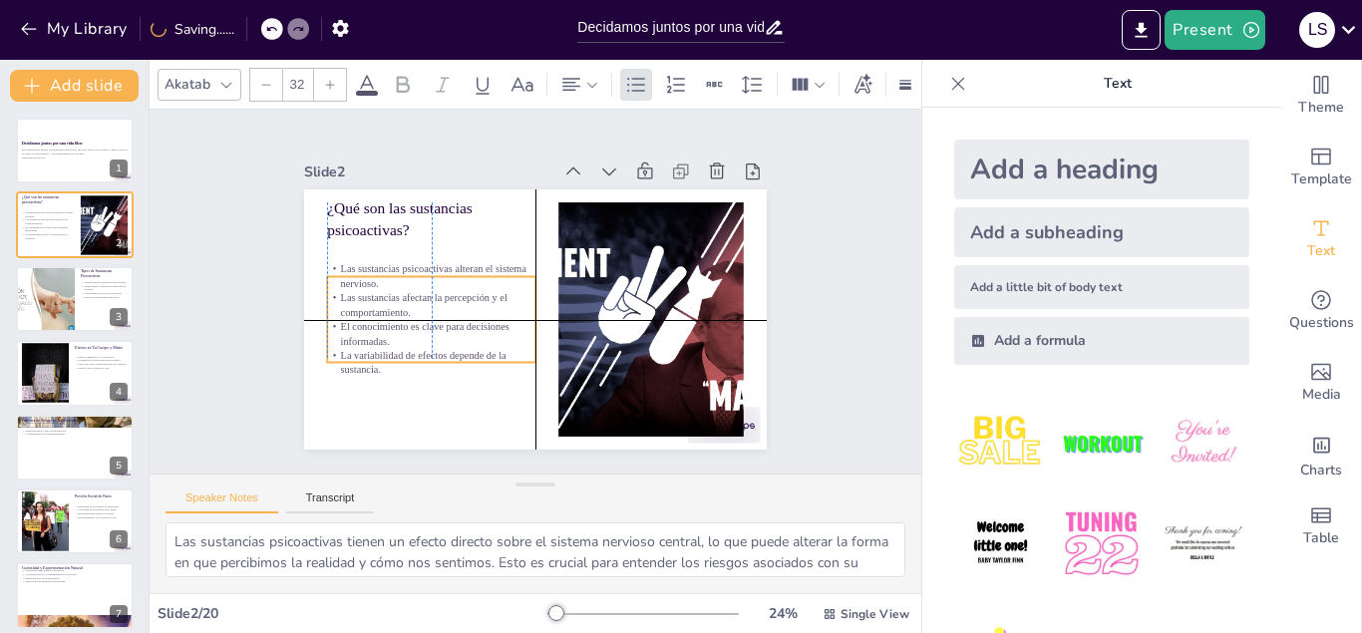
checkbox input "true"
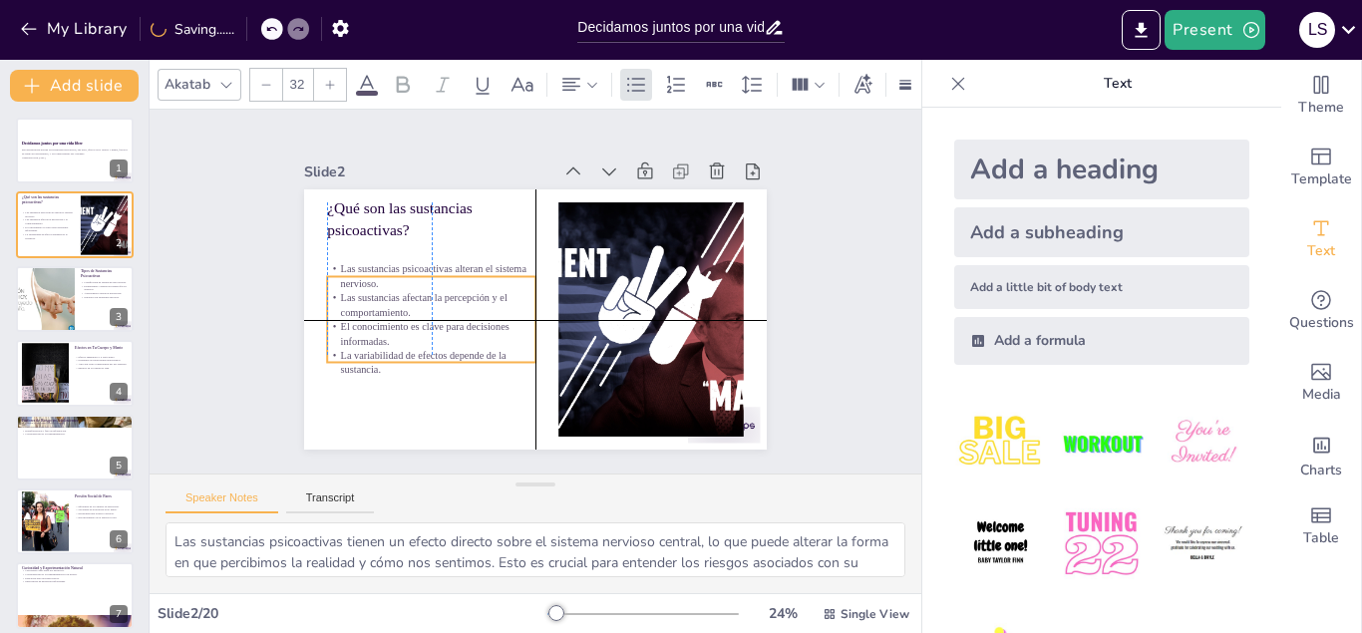
checkbox input "true"
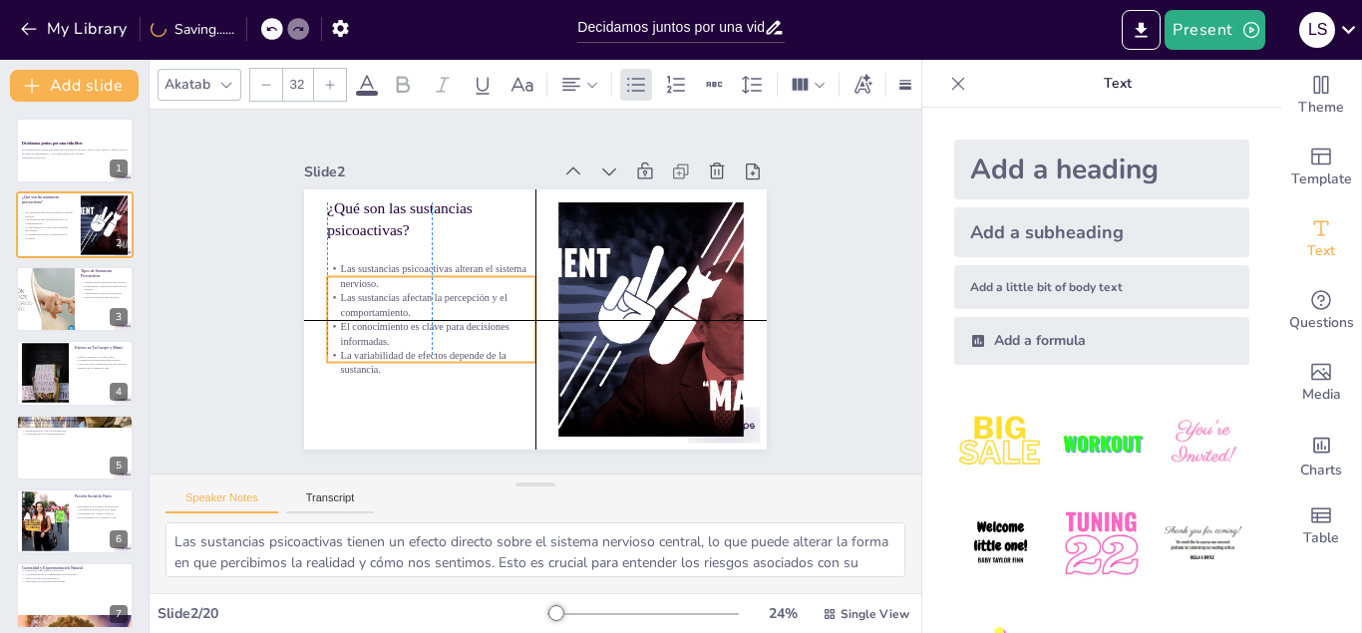
checkbox input "true"
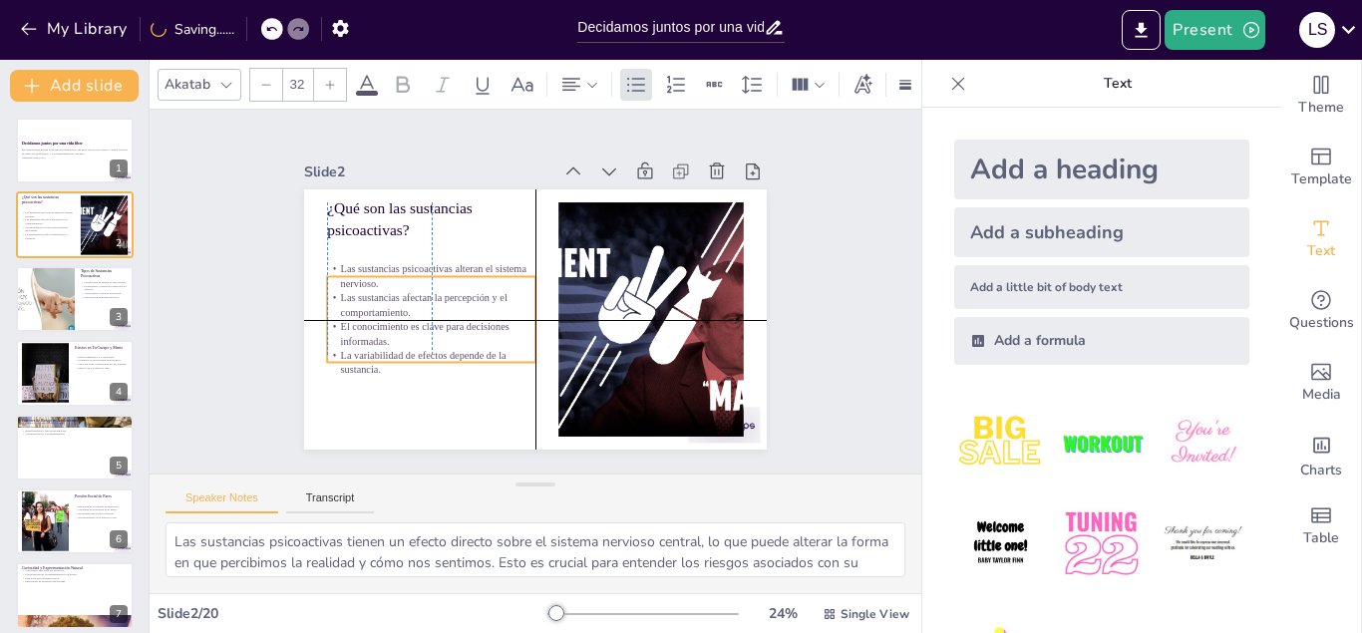
checkbox input "true"
drag, startPoint x: 394, startPoint y: 294, endPoint x: 387, endPoint y: 324, distance: 30.7
click at [479, 292] on p "El conocimiento es clave para decisiones informadas." at bounding box center [493, 188] width 29 height 208
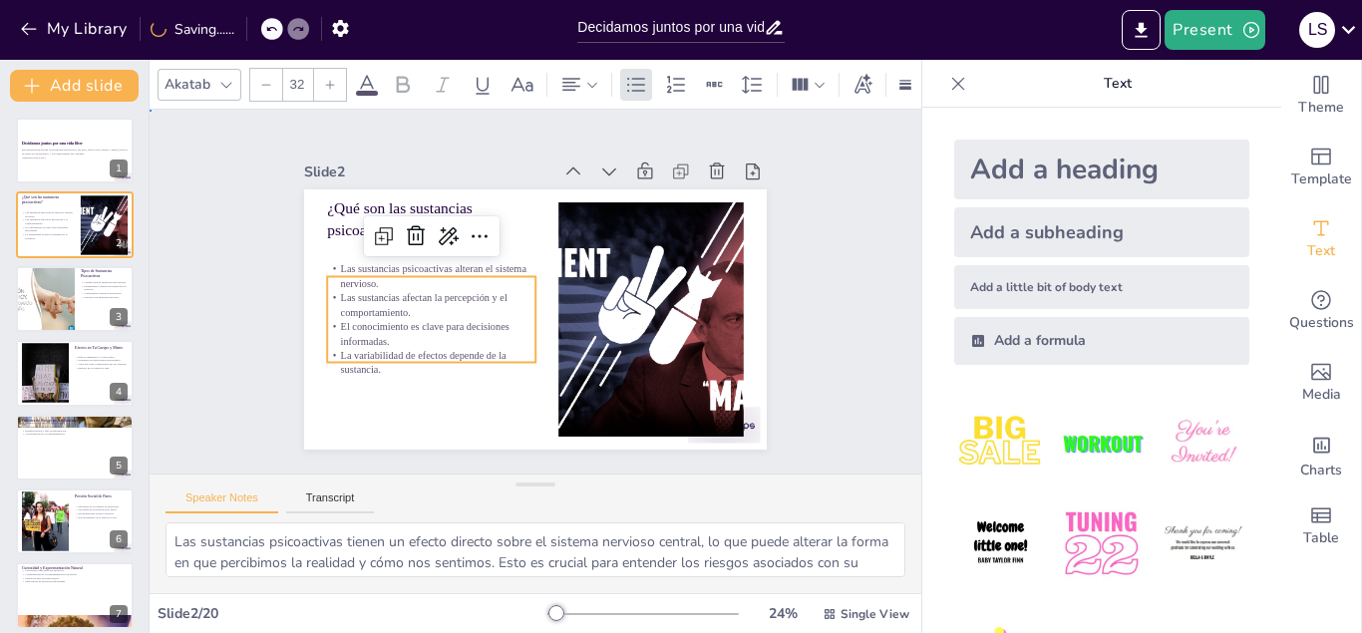
click at [813, 306] on div "Slide 1 Decidamos juntos por una vida libre Esta presentación aborda las sustan…" at bounding box center [535, 291] width 650 height 593
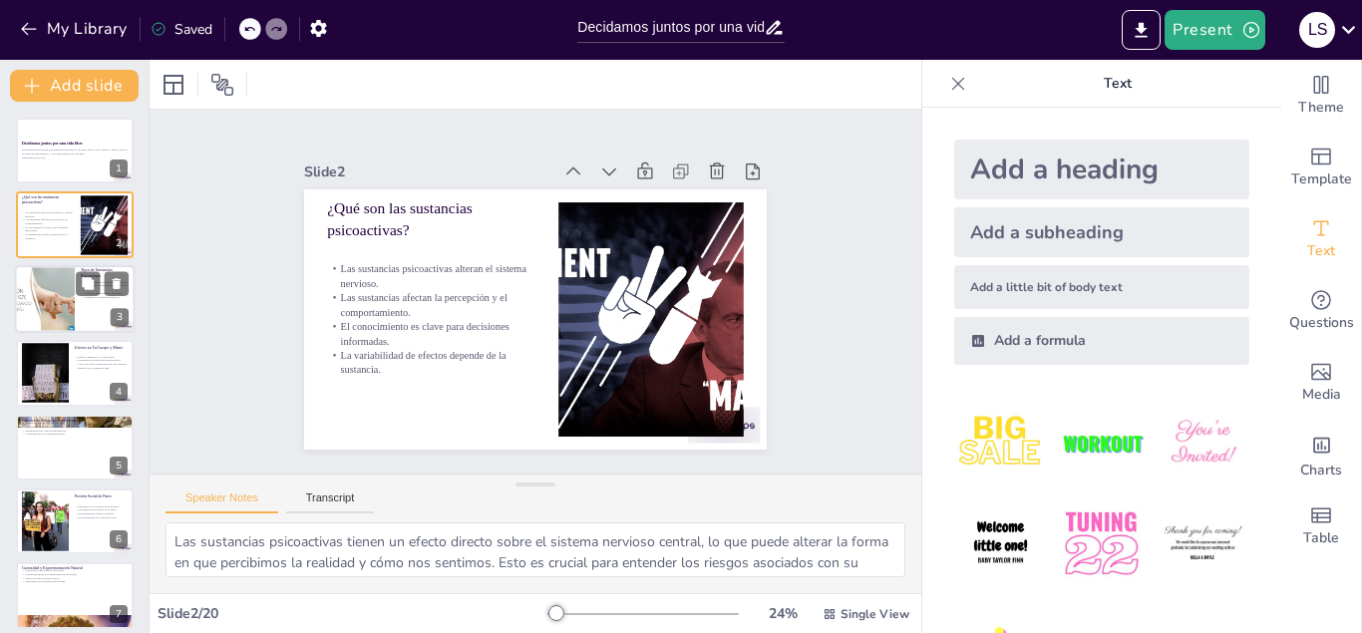
click at [57, 317] on div at bounding box center [45, 299] width 120 height 68
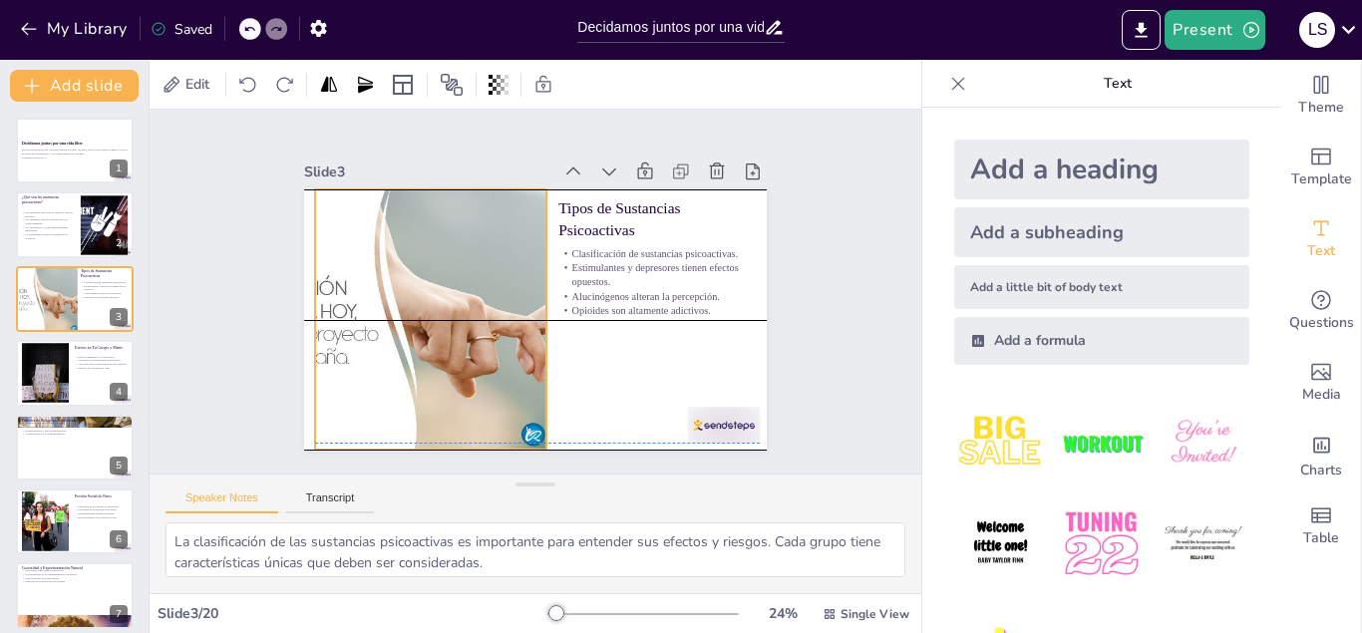
drag, startPoint x: 359, startPoint y: 335, endPoint x: 370, endPoint y: 328, distance: 13.0
click at [370, 328] on div at bounding box center [429, 275] width 528 height 426
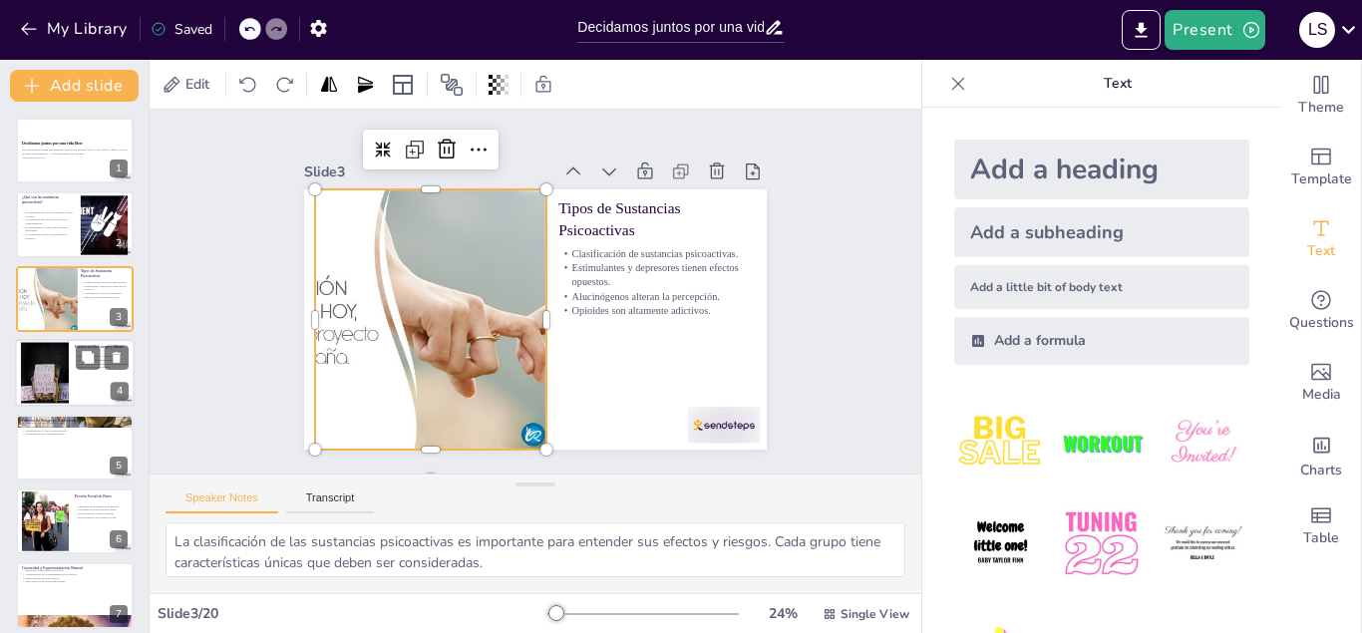
click at [57, 377] on div at bounding box center [45, 373] width 48 height 75
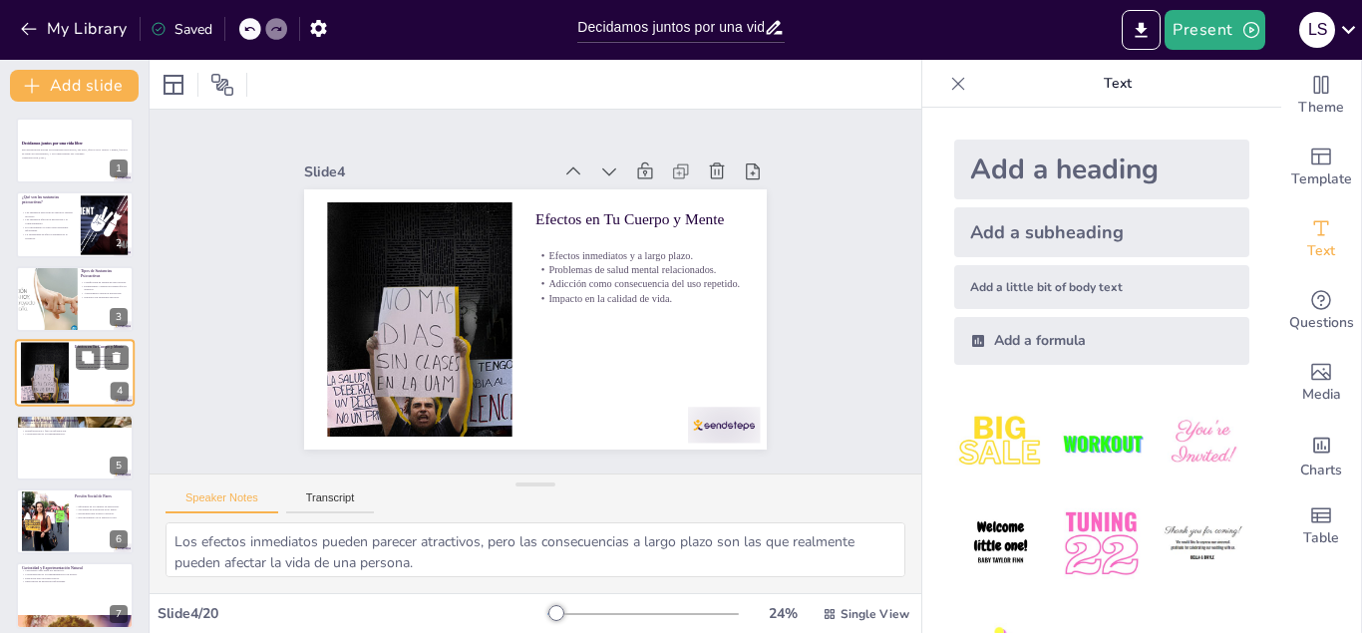
scroll to position [6, 0]
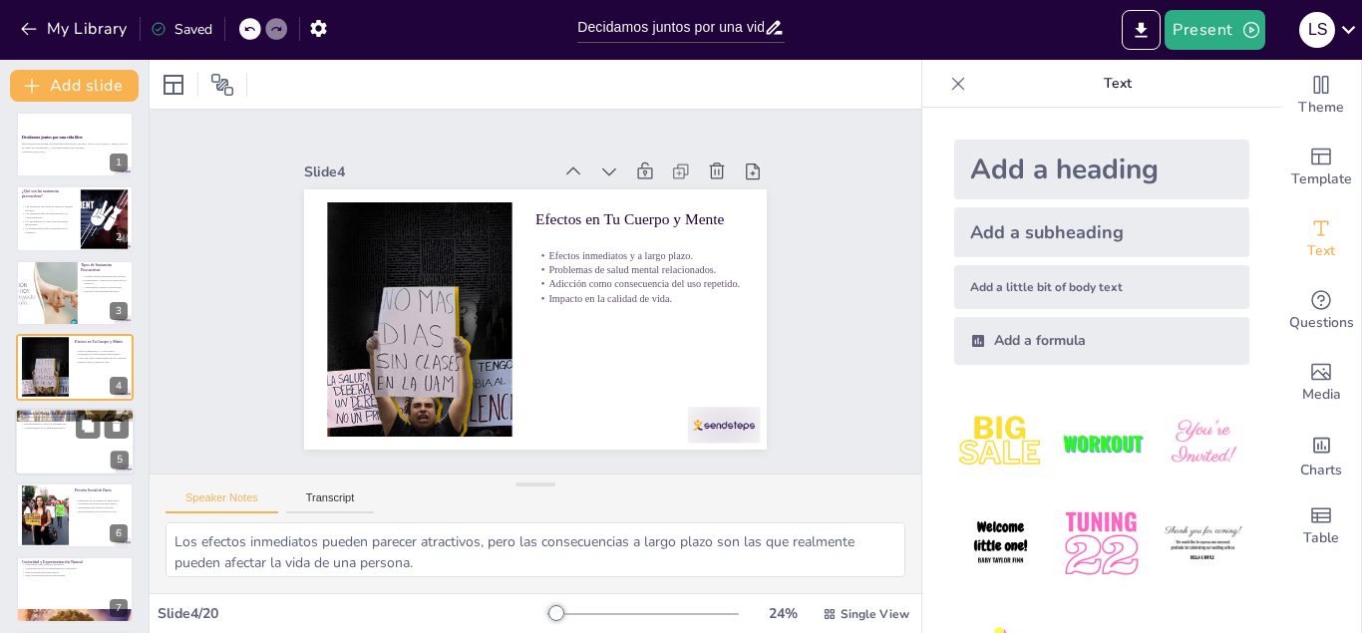
click at [51, 436] on div at bounding box center [75, 442] width 120 height 68
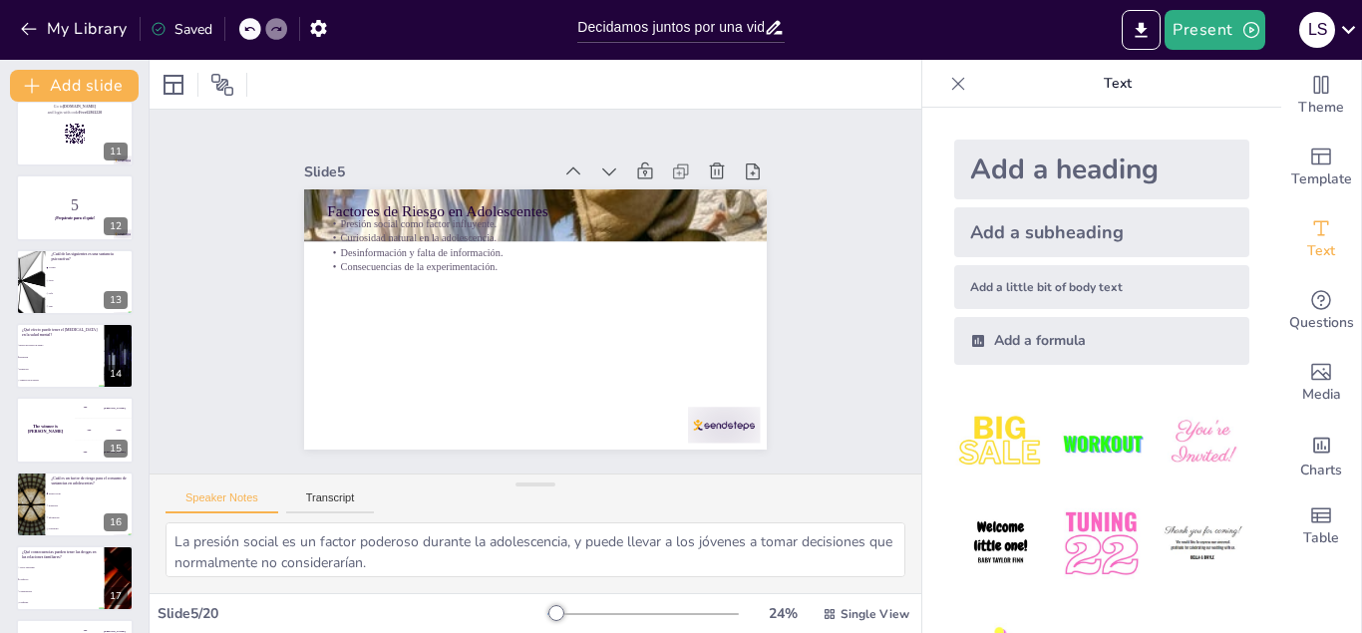
scroll to position [976, 0]
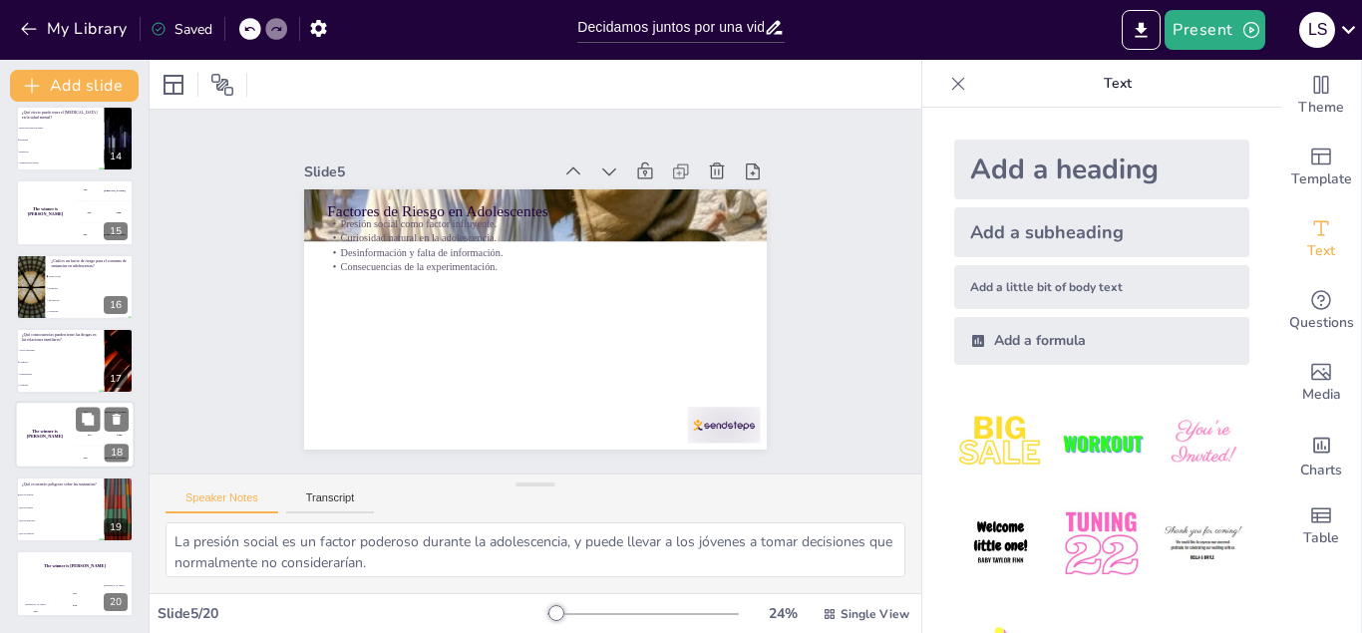
click at [58, 433] on h4 "The winner is [PERSON_NAME]" at bounding box center [45, 435] width 60 height 10
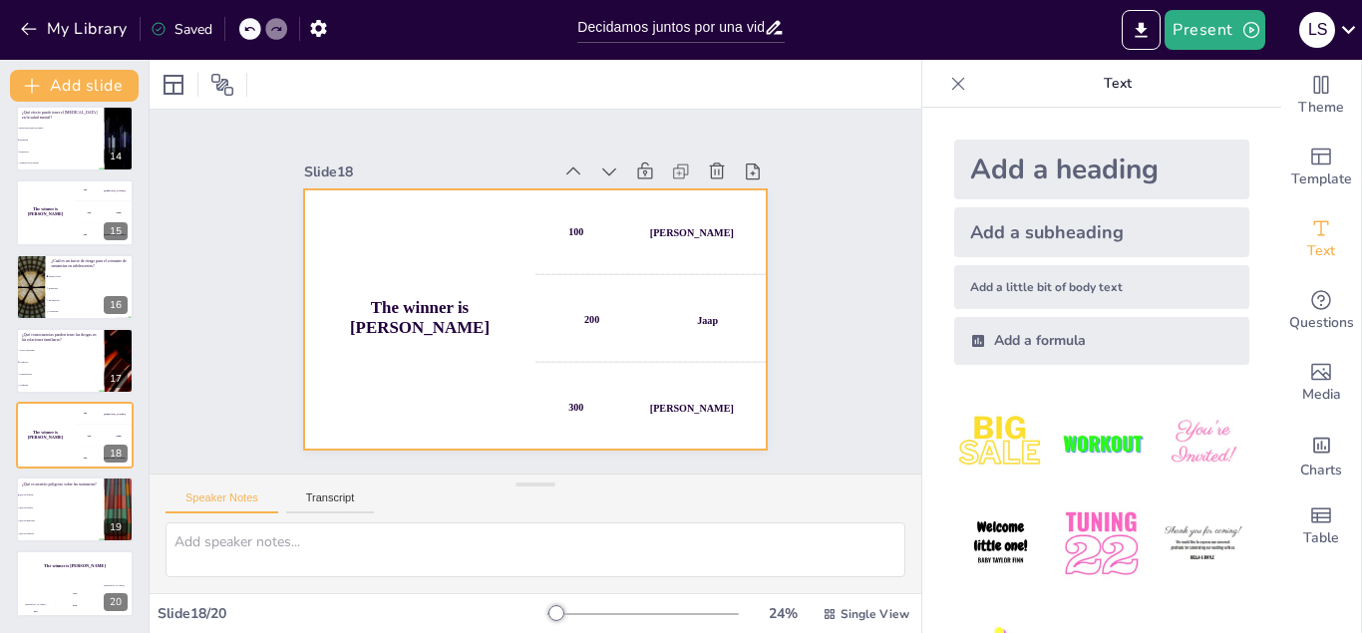
click at [438, 367] on div "[PERSON_NAME]" at bounding box center [395, 381] width 85 height 29
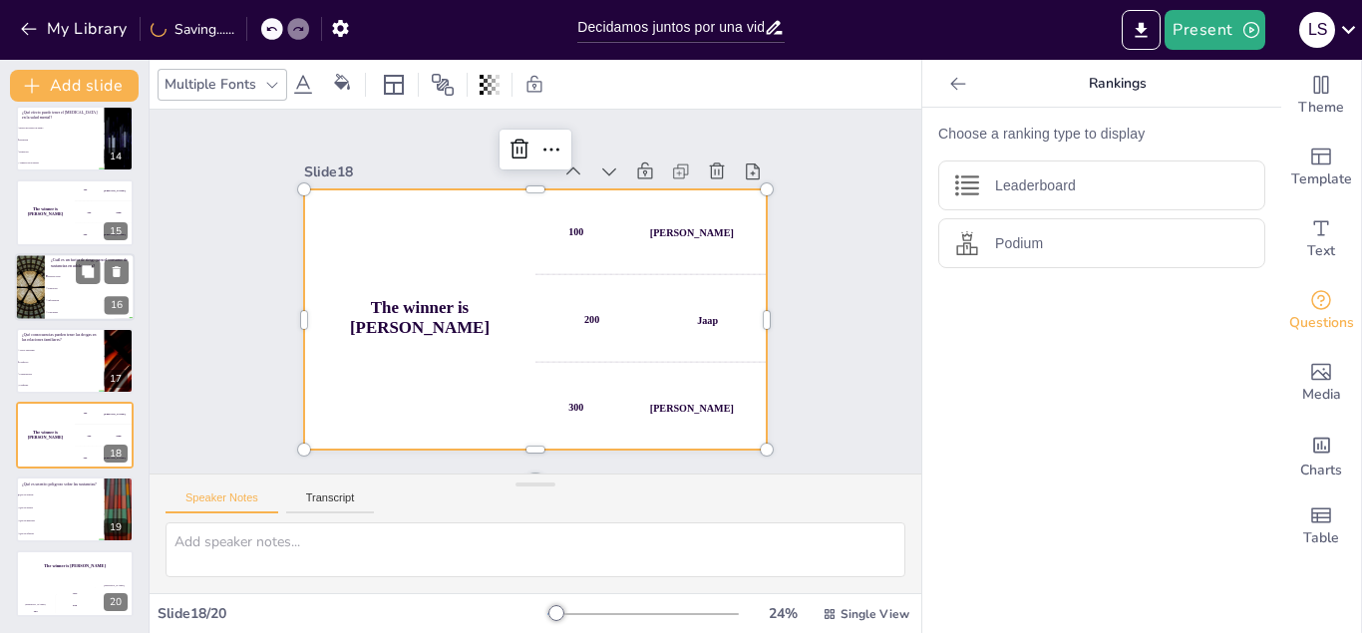
click at [38, 263] on div at bounding box center [30, 287] width 120 height 68
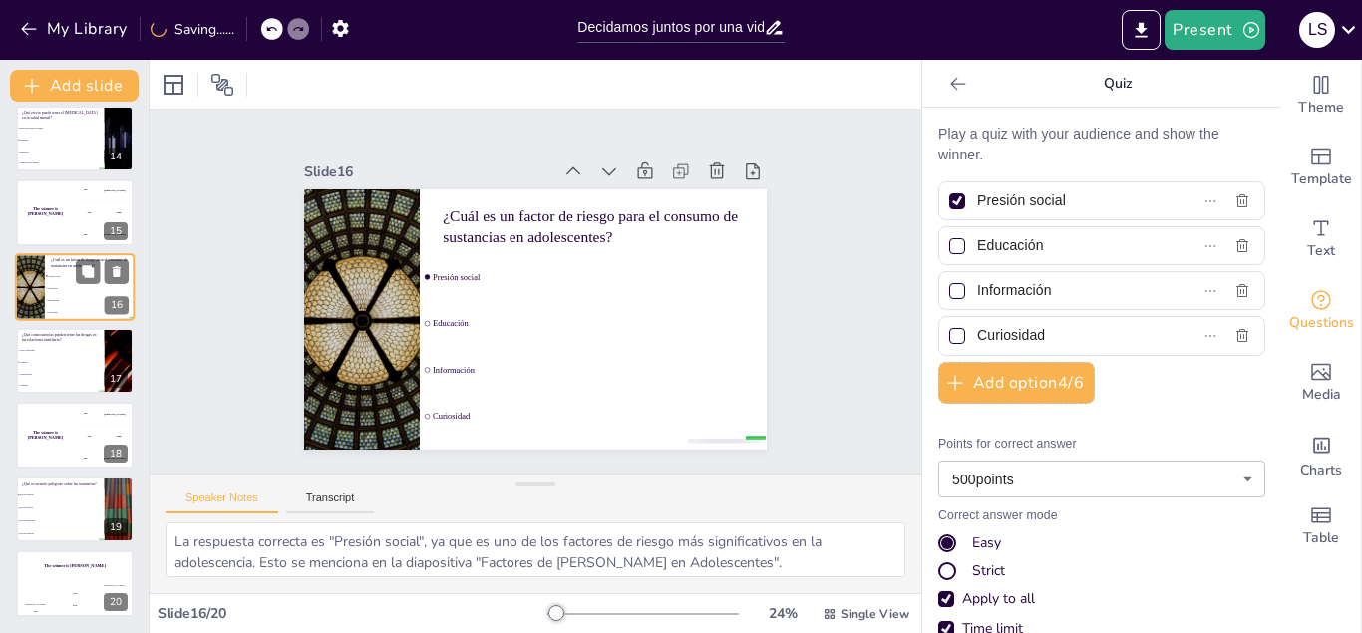
scroll to position [895, 0]
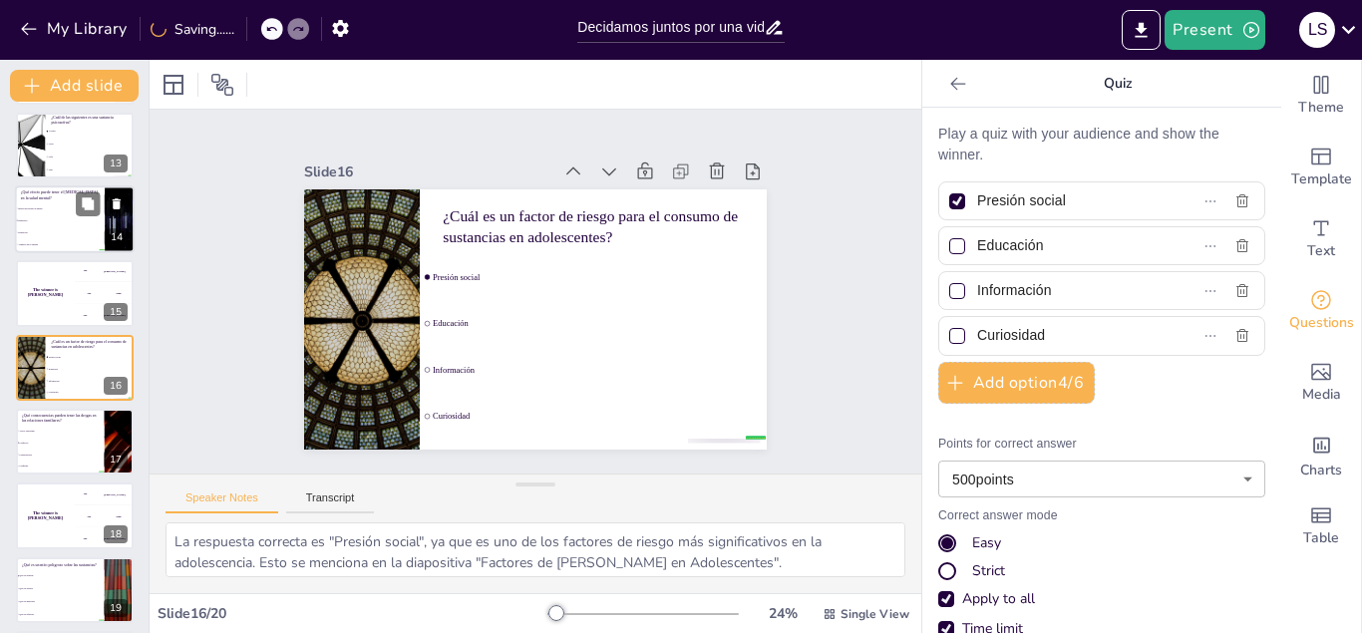
click at [46, 206] on li "Mejora del estado de ánimo" at bounding box center [60, 208] width 90 height 12
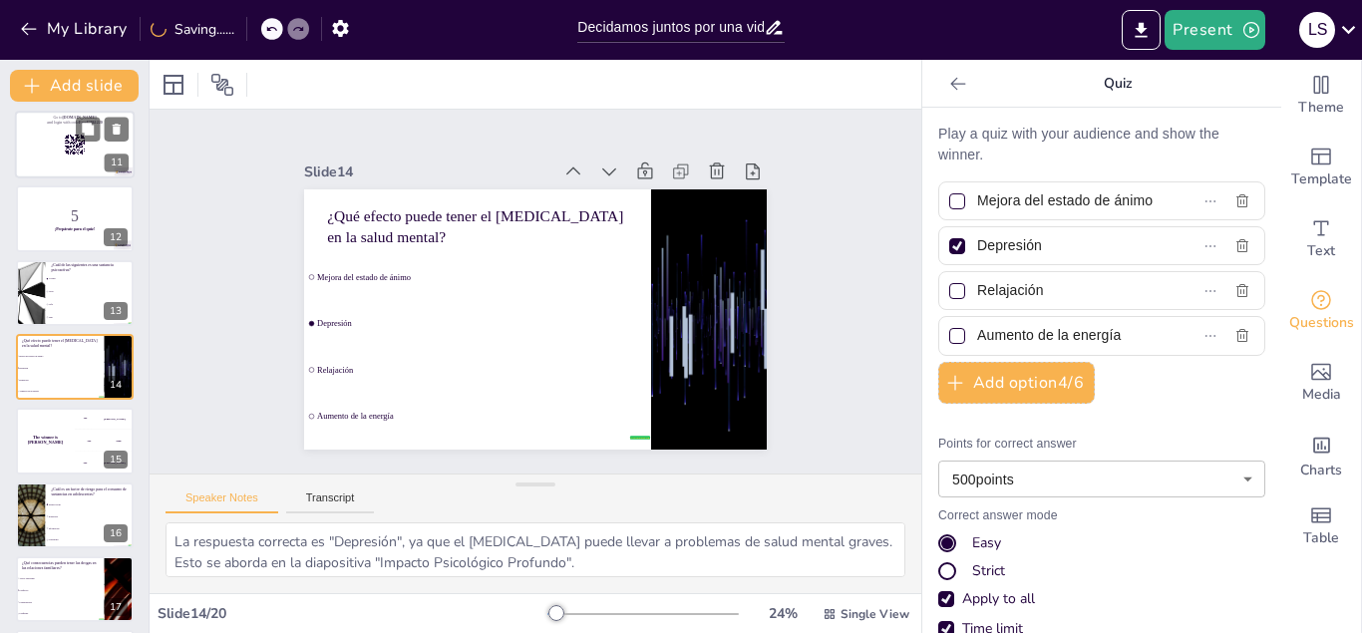
click at [54, 159] on div at bounding box center [75, 145] width 120 height 68
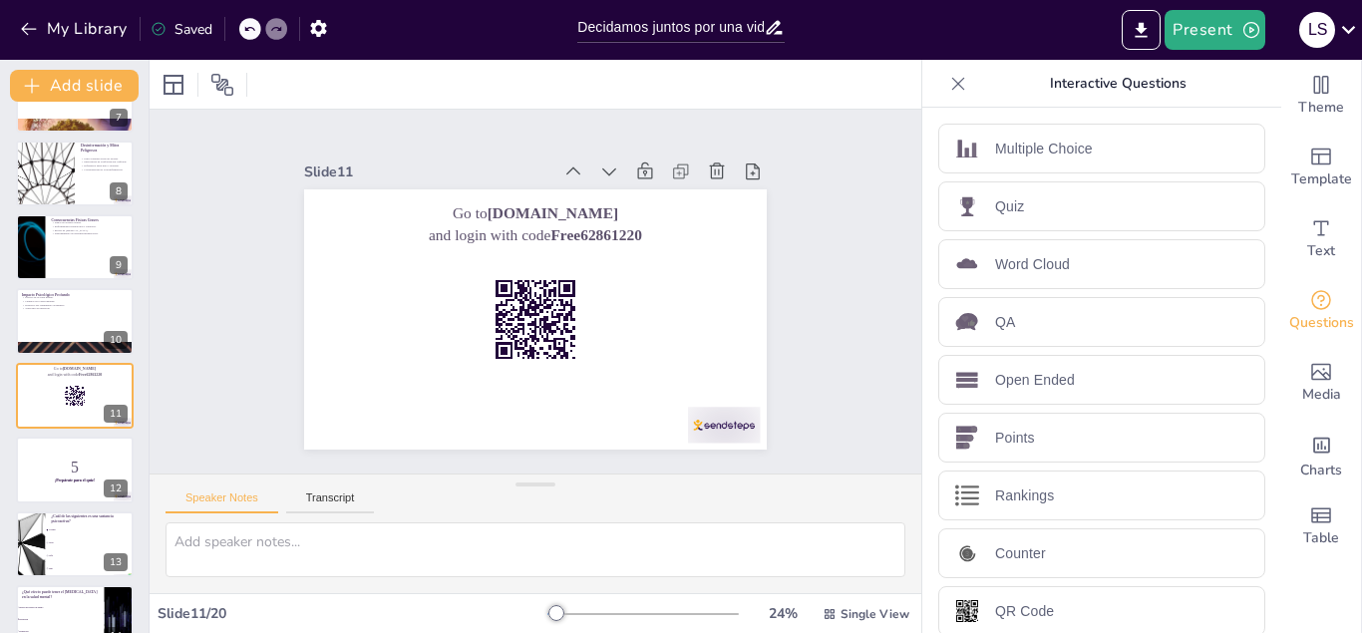
scroll to position [494, 0]
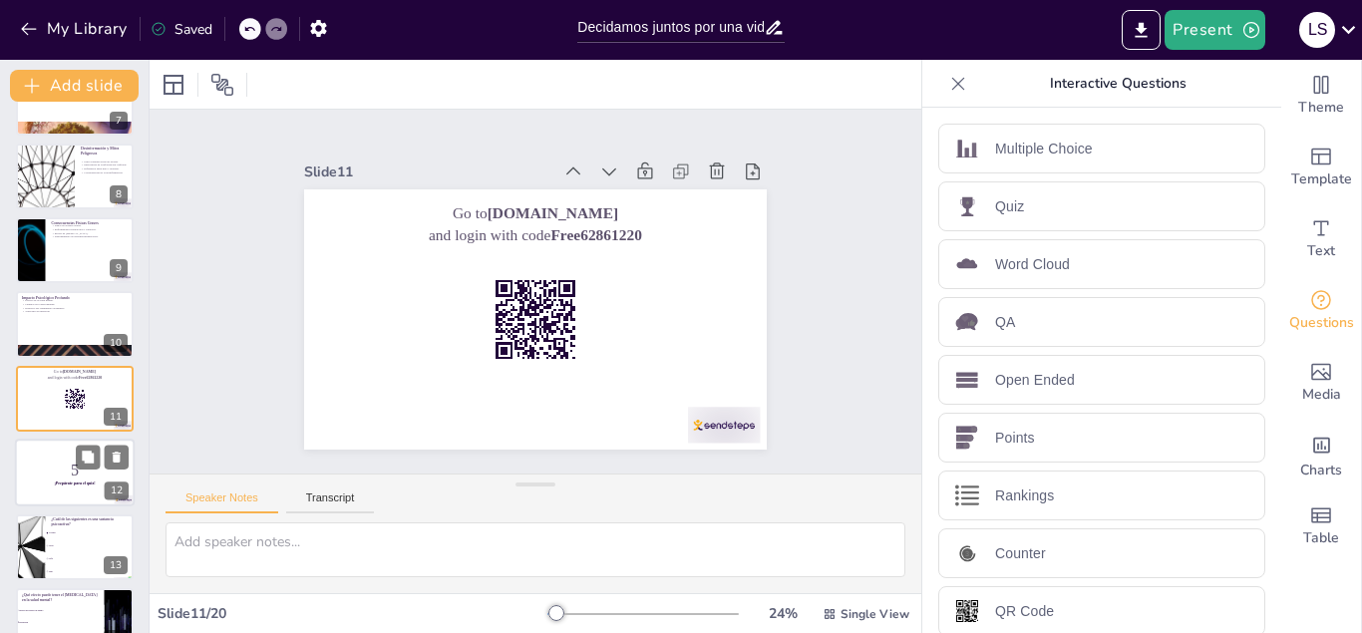
click at [76, 475] on p "5" at bounding box center [75, 471] width 108 height 22
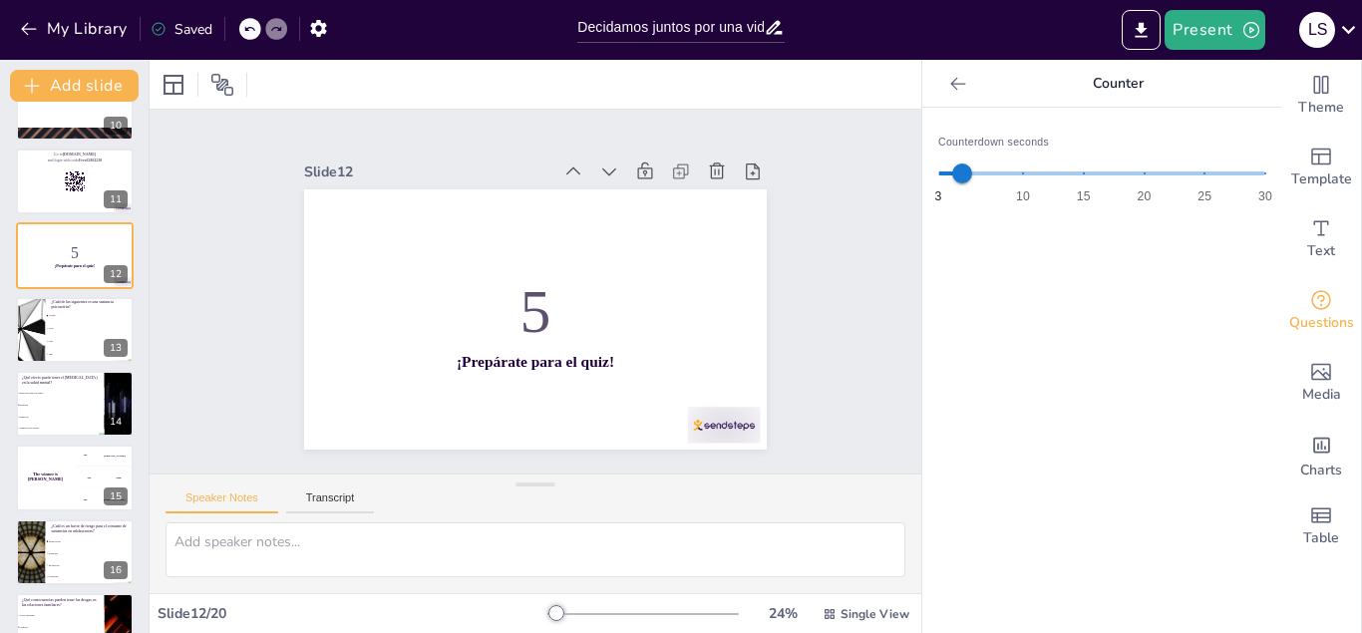
scroll to position [714, 0]
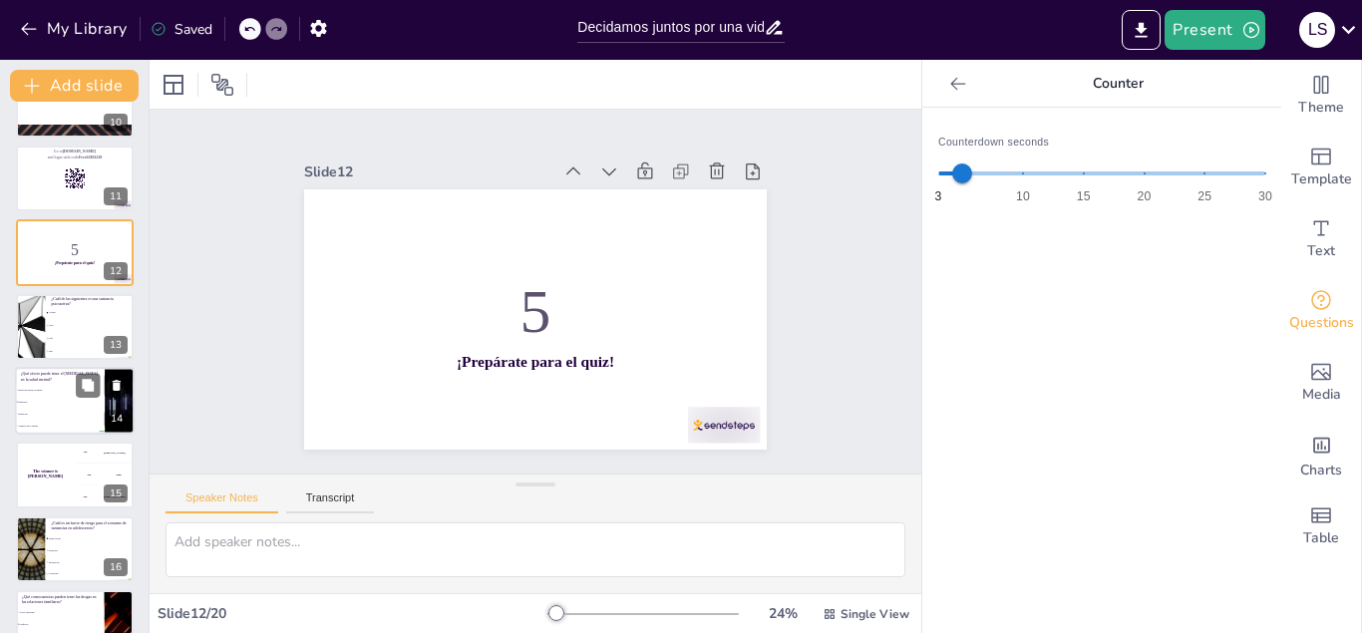
click at [61, 409] on li "Relajación" at bounding box center [60, 414] width 90 height 12
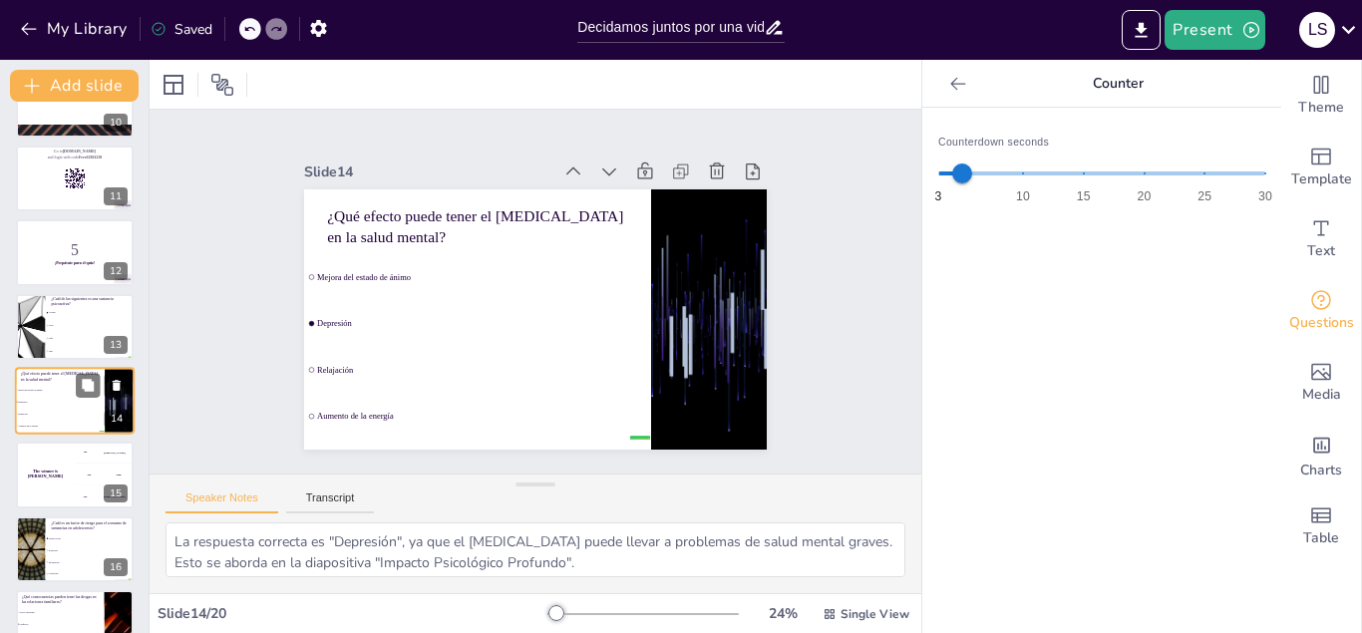
scroll to position [748, 0]
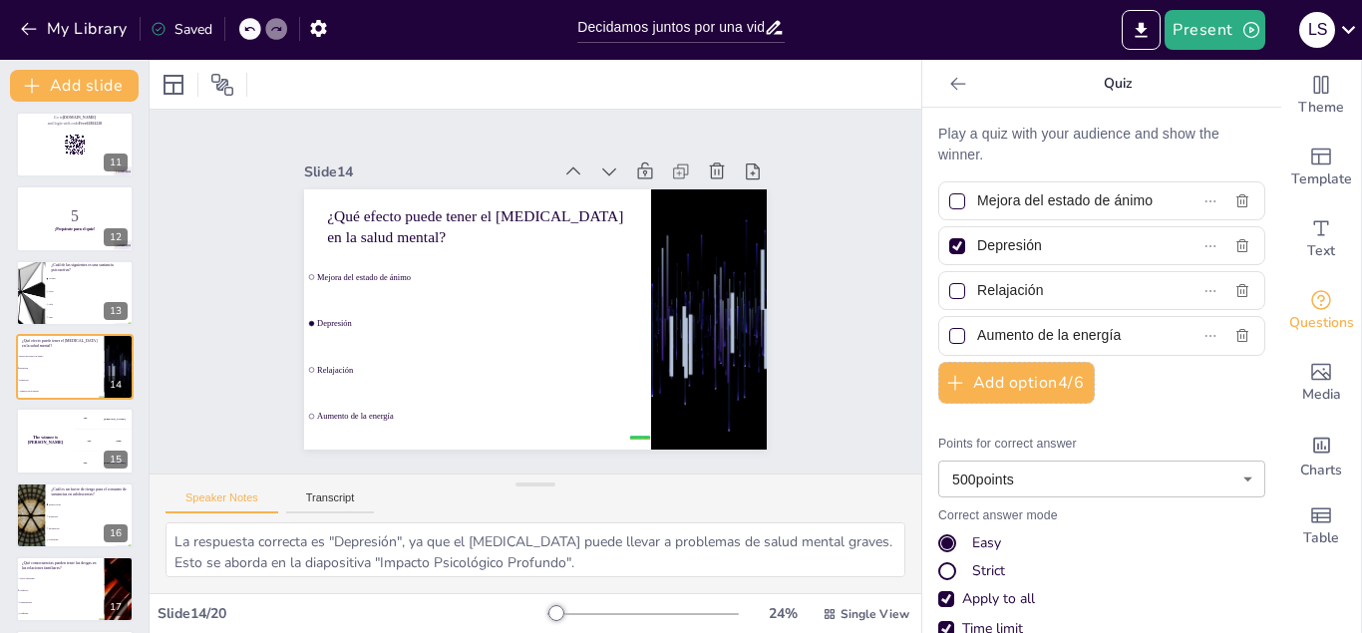
click at [963, 250] on div at bounding box center [957, 246] width 16 height 16
click at [977, 250] on input "Depresión" at bounding box center [1068, 245] width 182 height 29
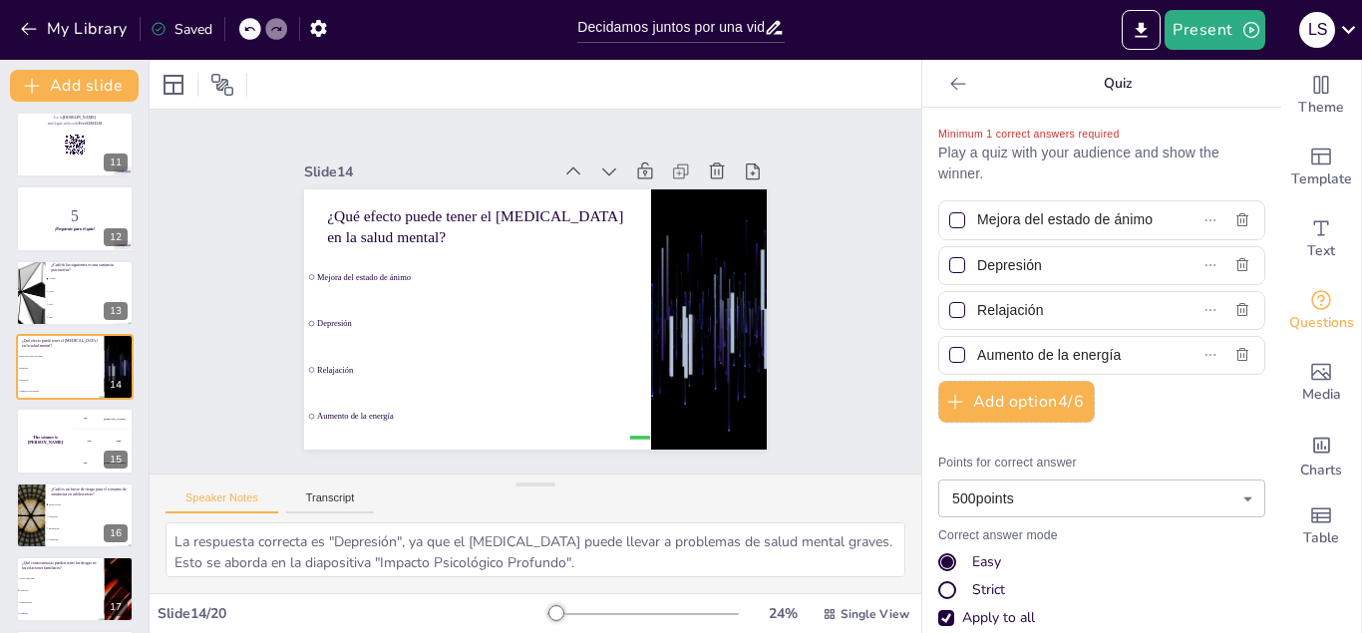
click at [951, 268] on div at bounding box center [957, 265] width 16 height 16
click at [977, 268] on input "Depresión" at bounding box center [1068, 265] width 182 height 29
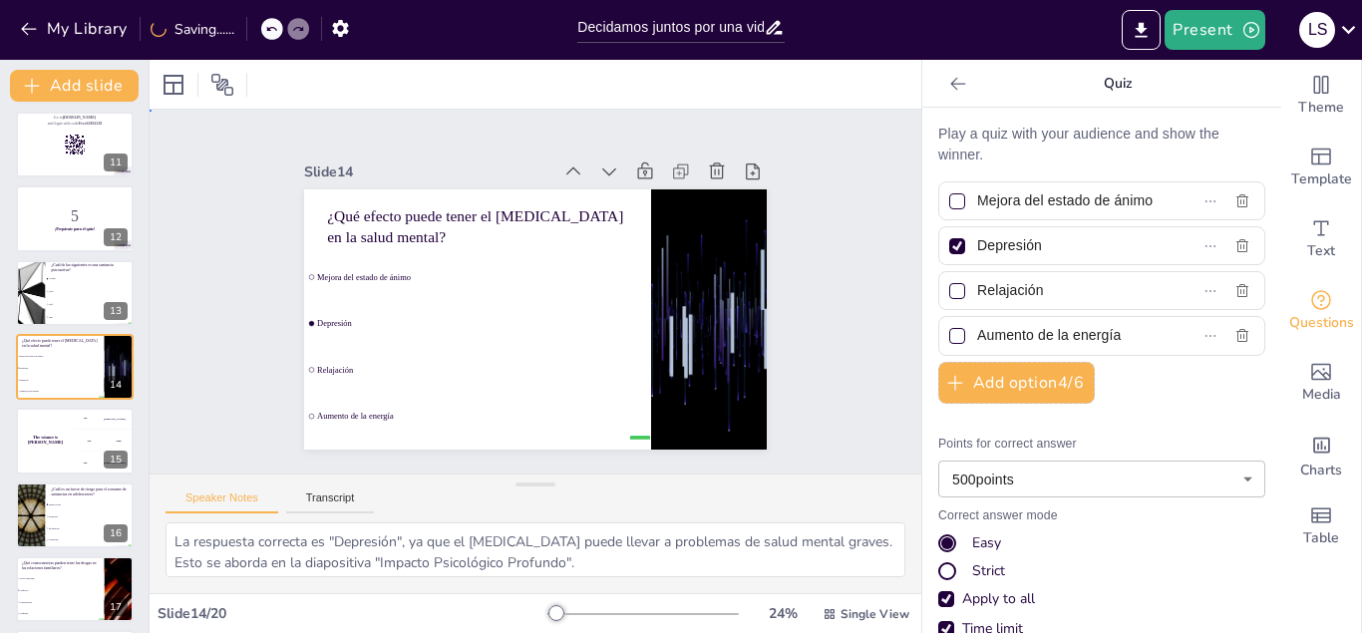
click at [836, 366] on div "Slide 1 Decidamos juntos por una vida libre Esta presentación aborda las sustan…" at bounding box center [535, 291] width 853 height 646
click at [84, 289] on button at bounding box center [88, 277] width 24 height 24
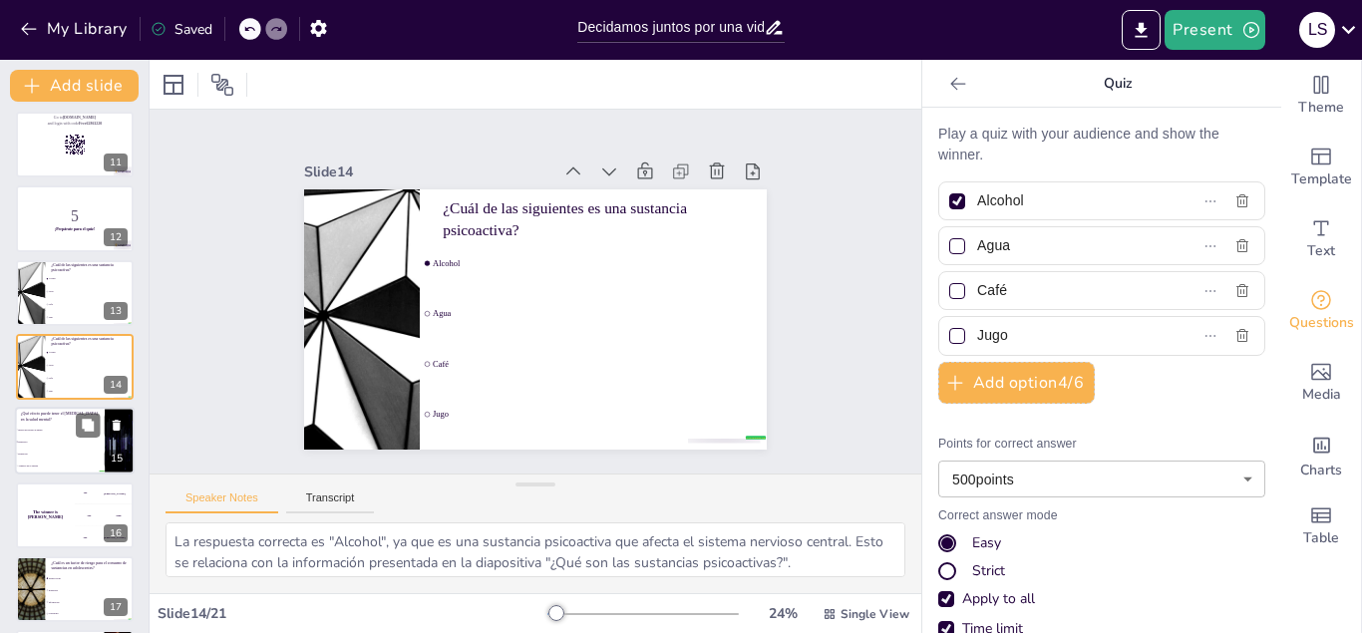
click at [27, 444] on li "Depresión" at bounding box center [60, 443] width 90 height 12
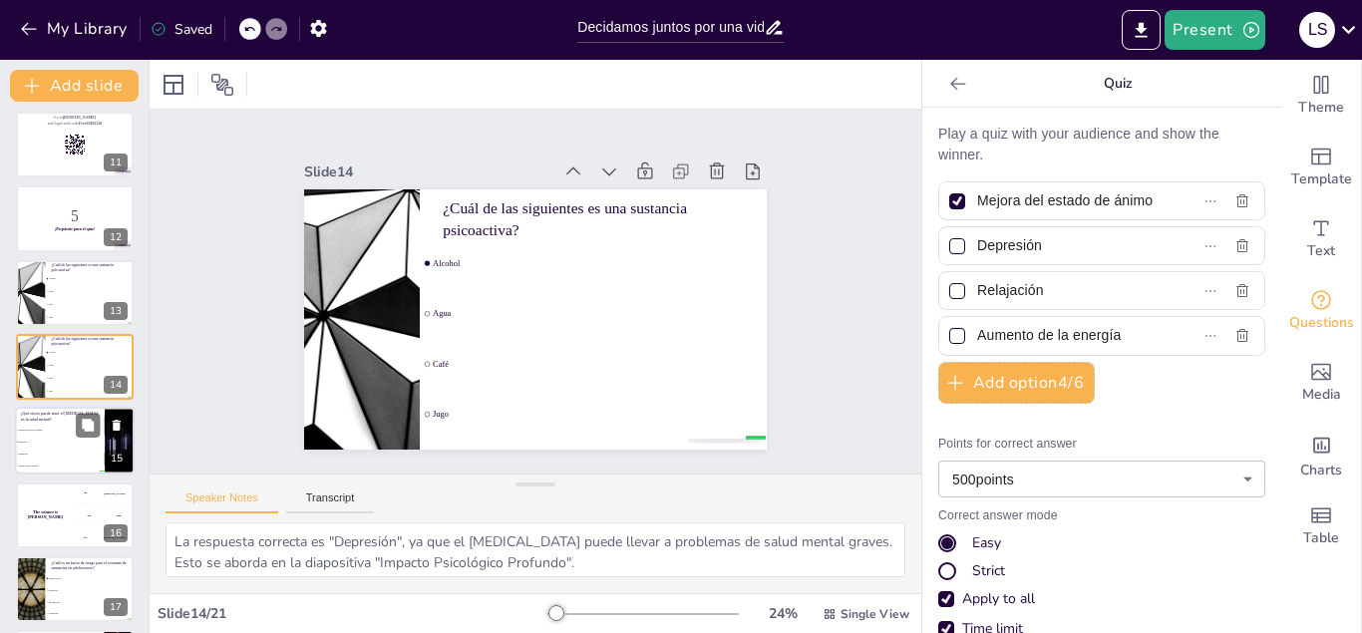
scroll to position [822, 0]
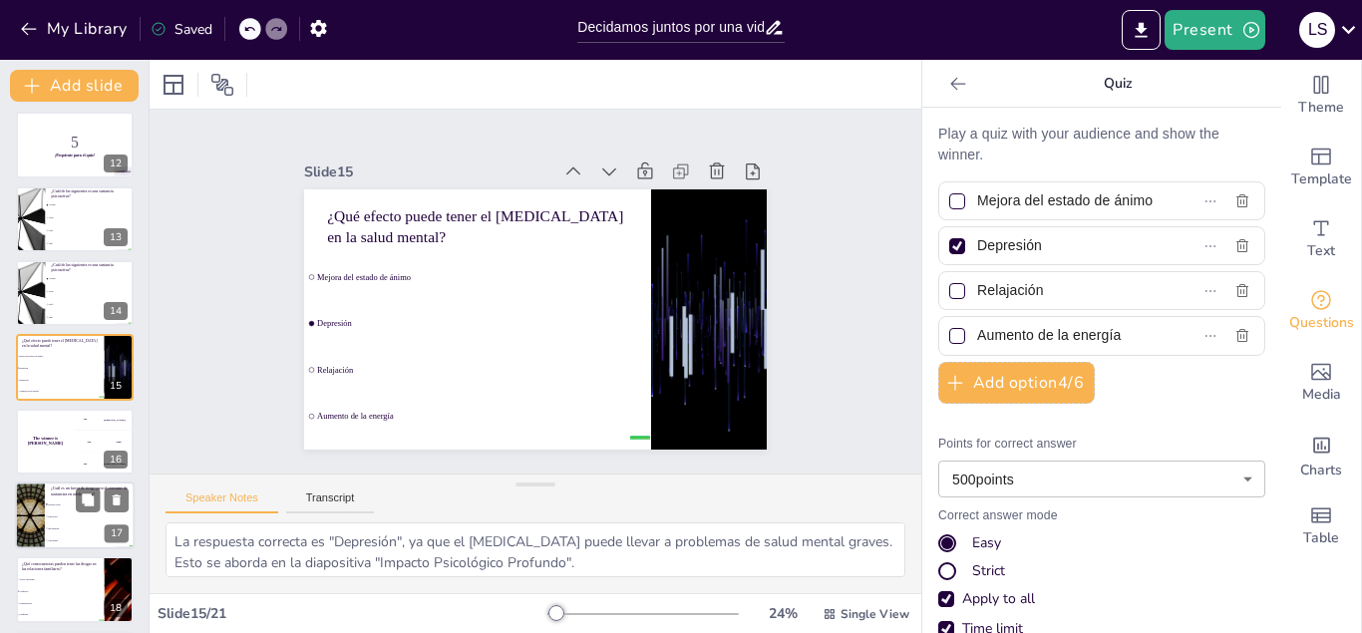
click at [57, 513] on li "Educación" at bounding box center [90, 517] width 90 height 12
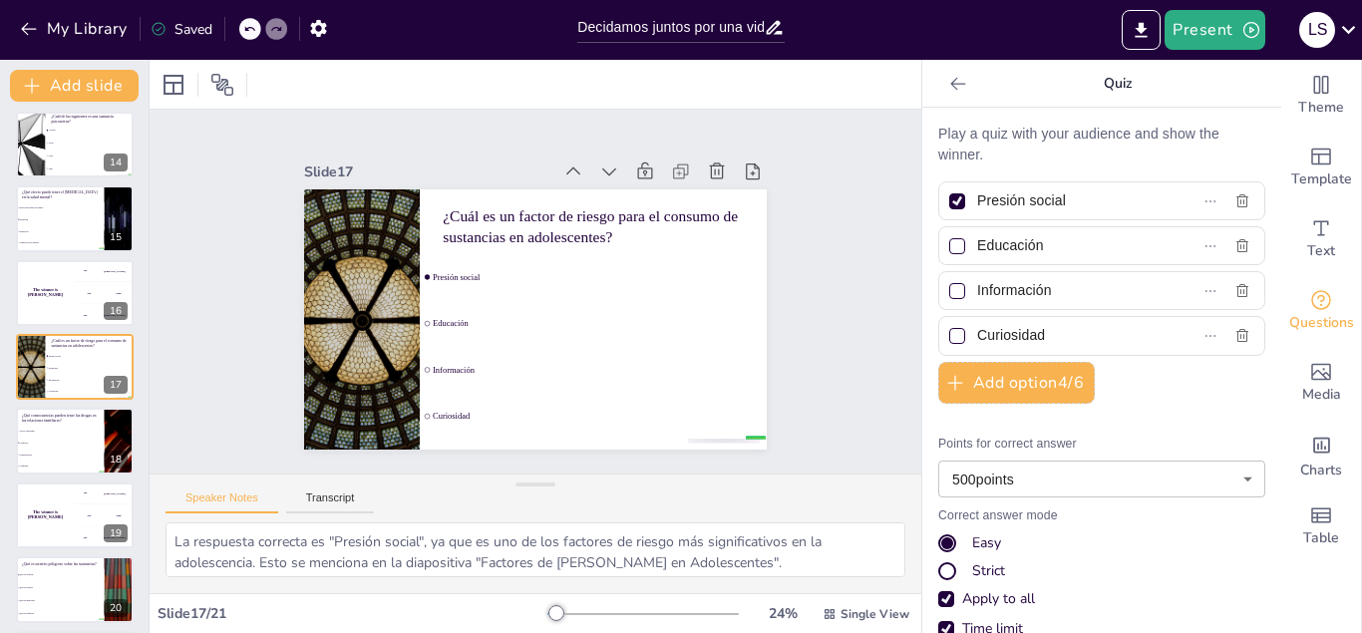
scroll to position [1050, 0]
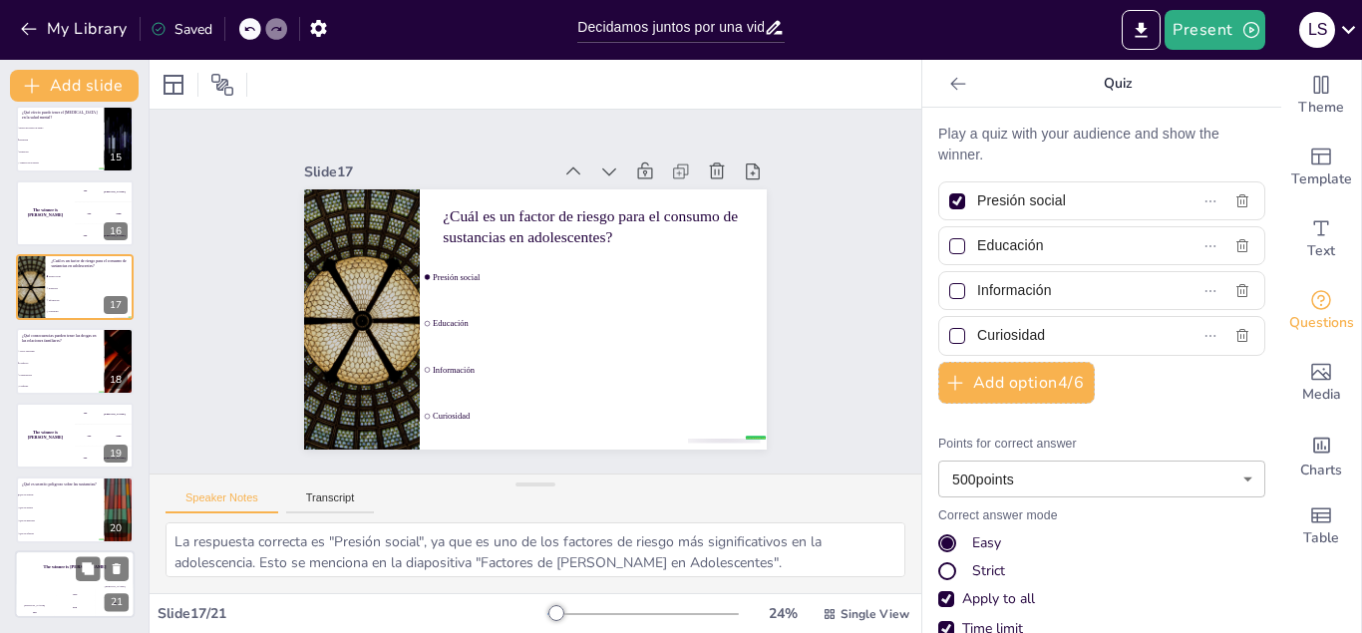
click at [31, 585] on div "Hasan 100" at bounding box center [35, 601] width 40 height 34
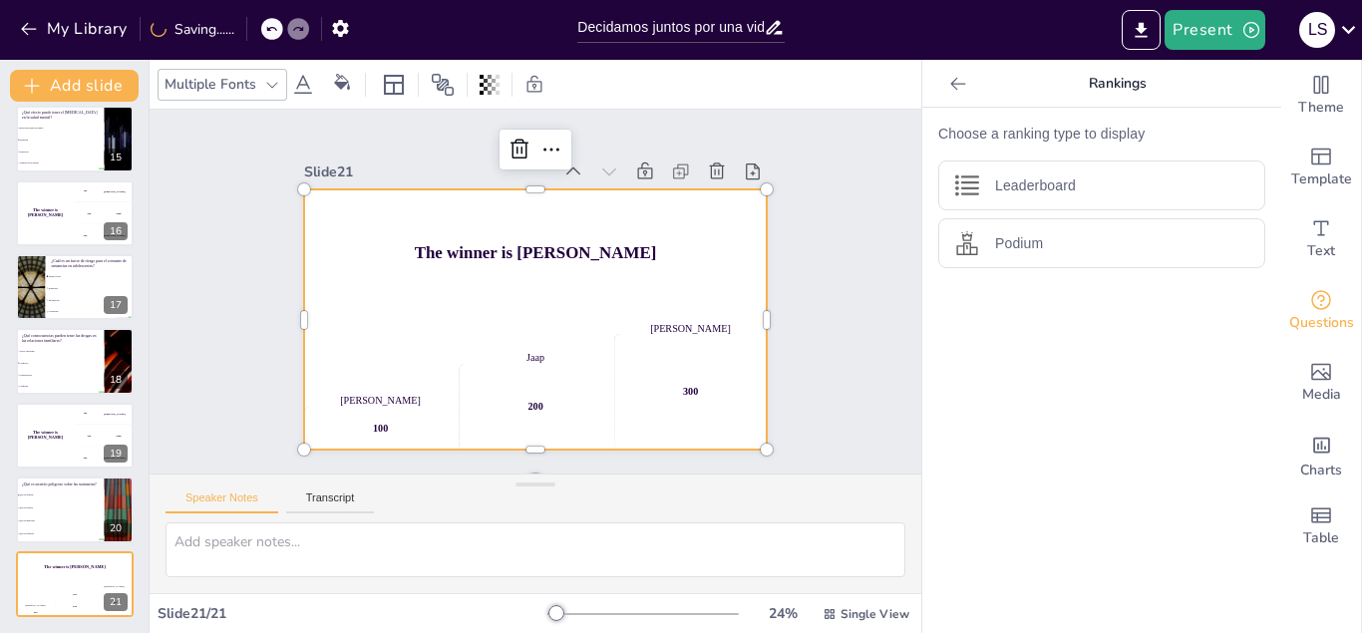
click at [511, 394] on div "200" at bounding box center [458, 377] width 171 height 167
click at [1187, 33] on button "Present" at bounding box center [1215, 30] width 100 height 40
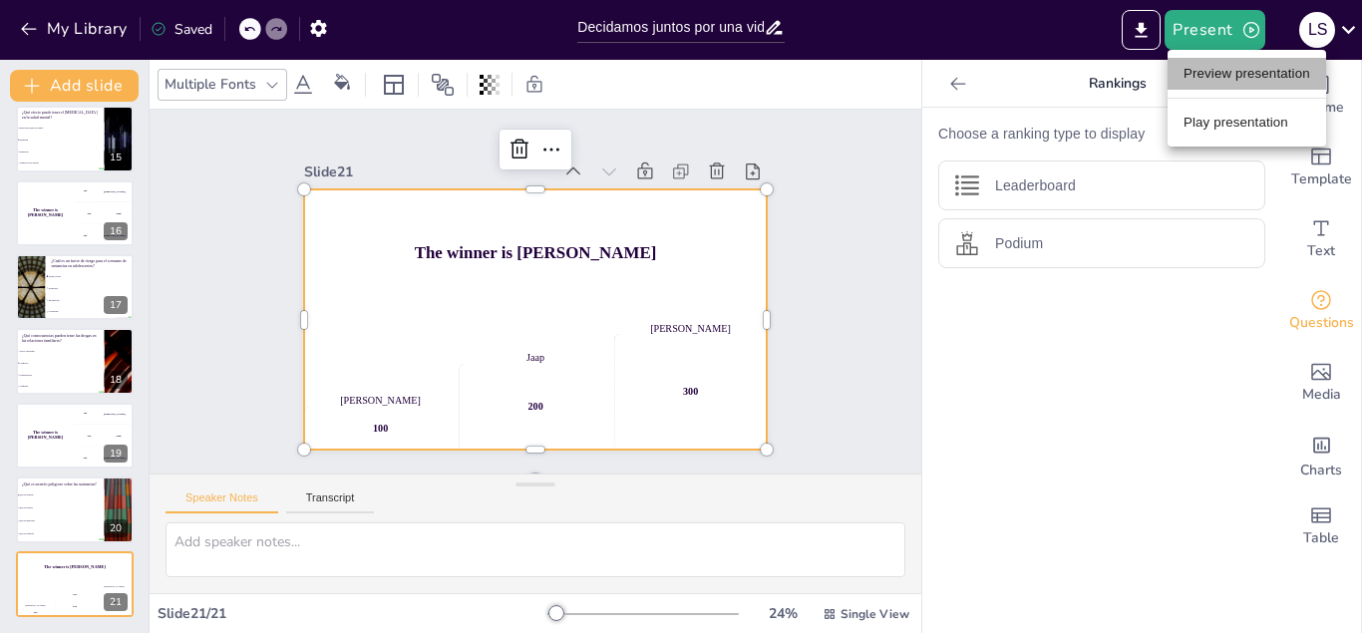
click at [1230, 82] on li "Preview presentation" at bounding box center [1247, 74] width 159 height 32
